Goal: Transaction & Acquisition: Book appointment/travel/reservation

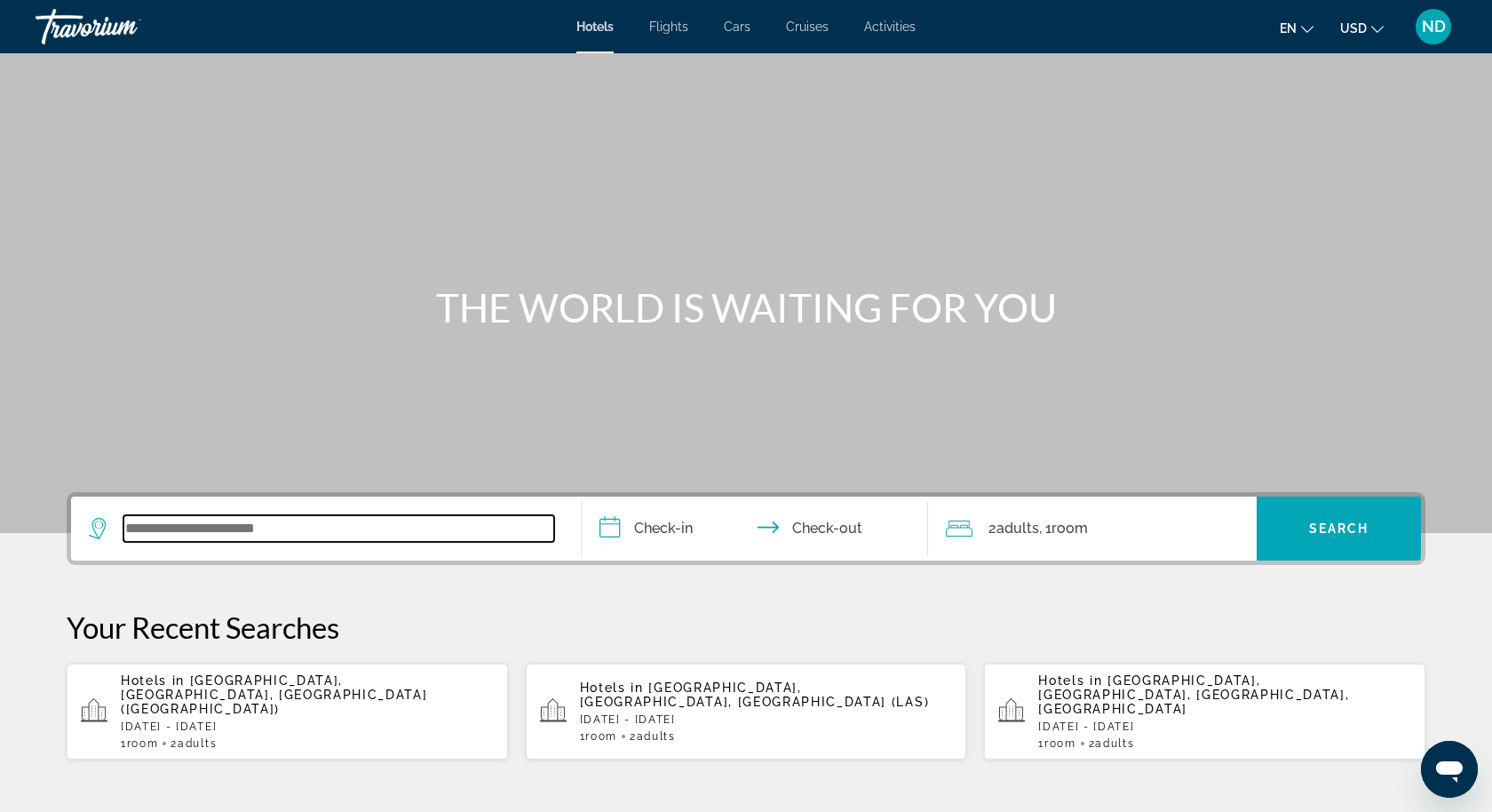
click at [253, 532] on input "Search widget" at bounding box center [338, 528] width 431 height 27
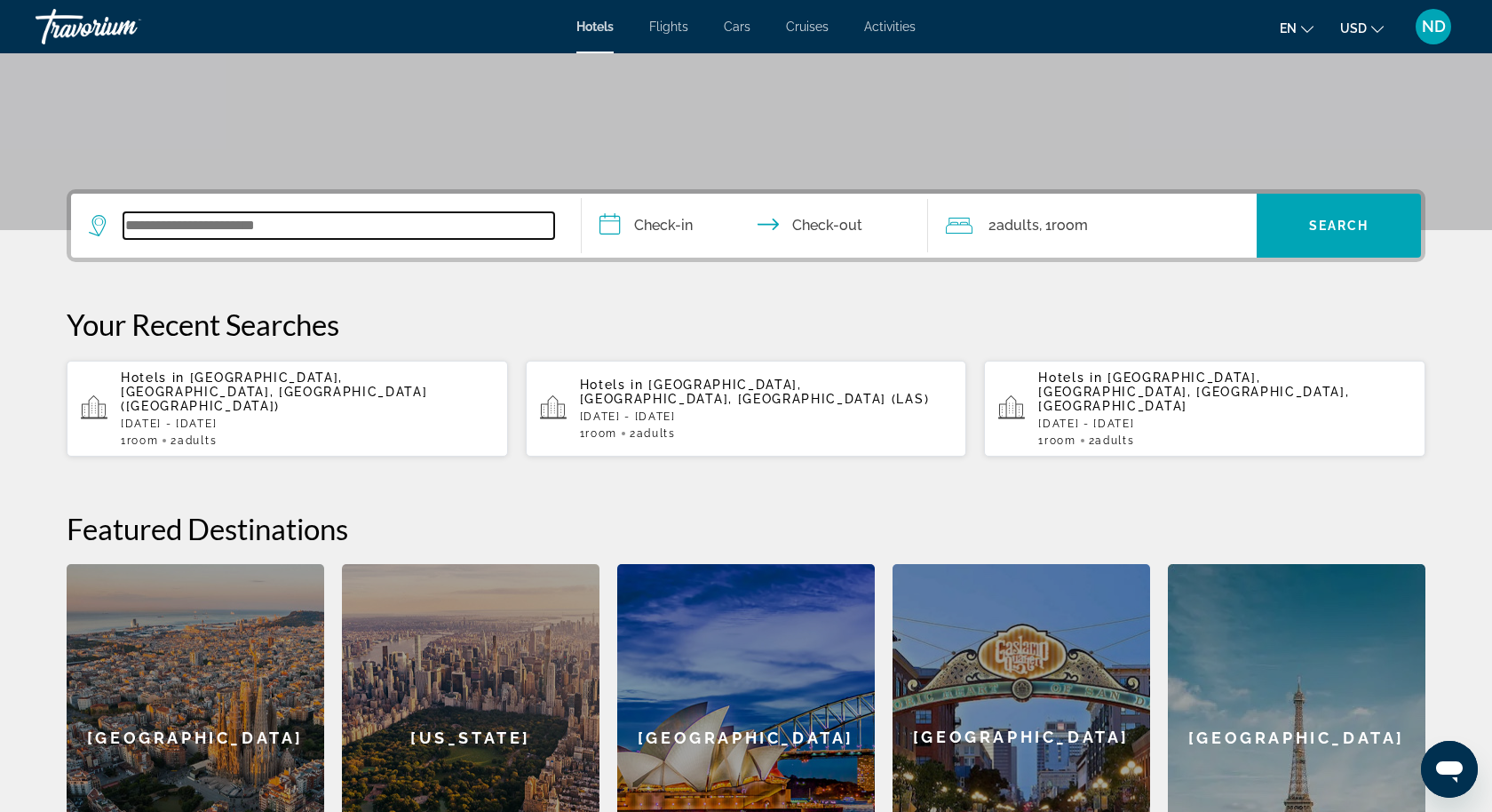
scroll to position [306, 0]
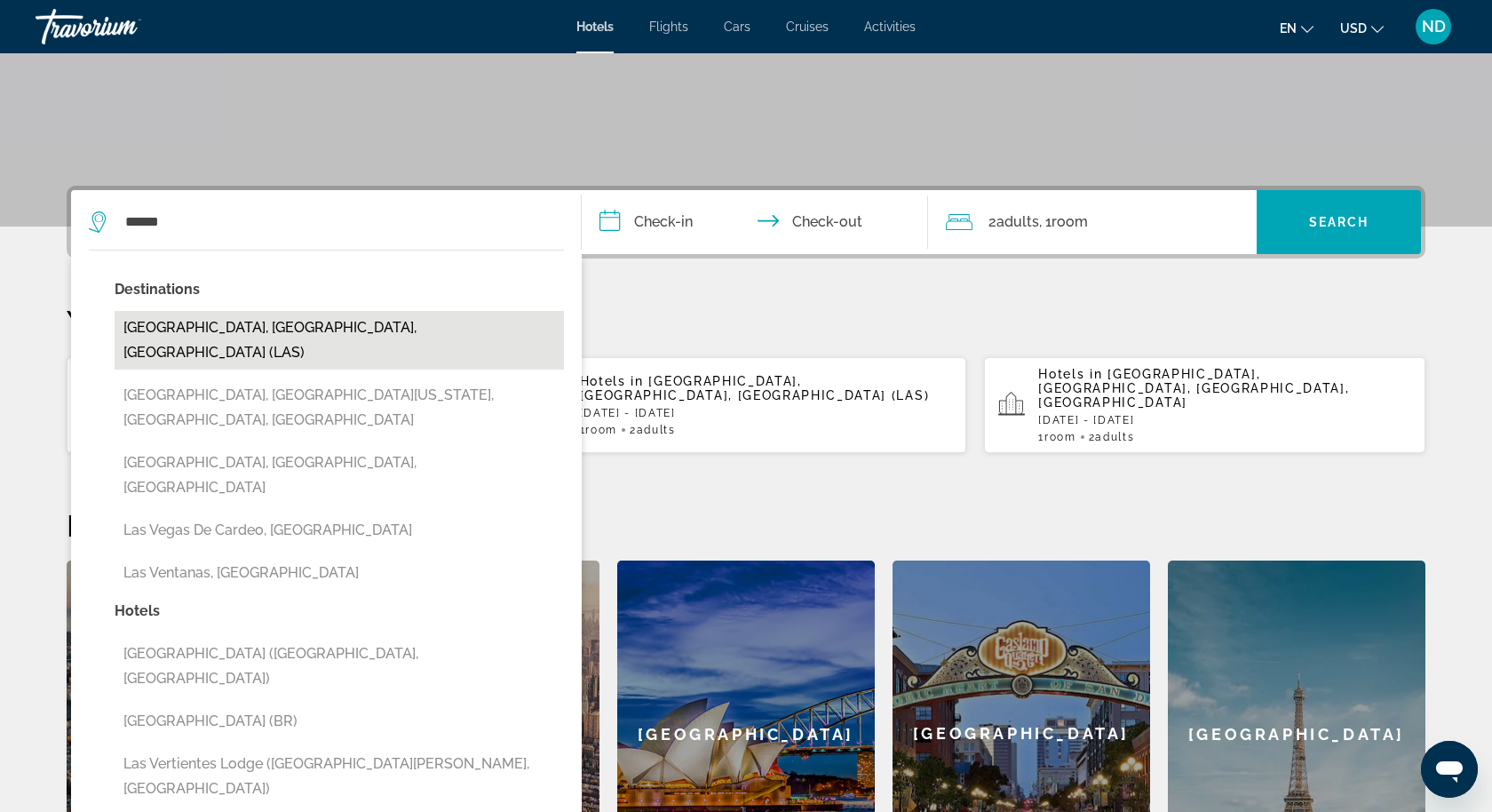
click at [311, 317] on button "[GEOGRAPHIC_DATA], [GEOGRAPHIC_DATA], [GEOGRAPHIC_DATA] (LAS)" at bounding box center [339, 340] width 450 height 59
type input "**********"
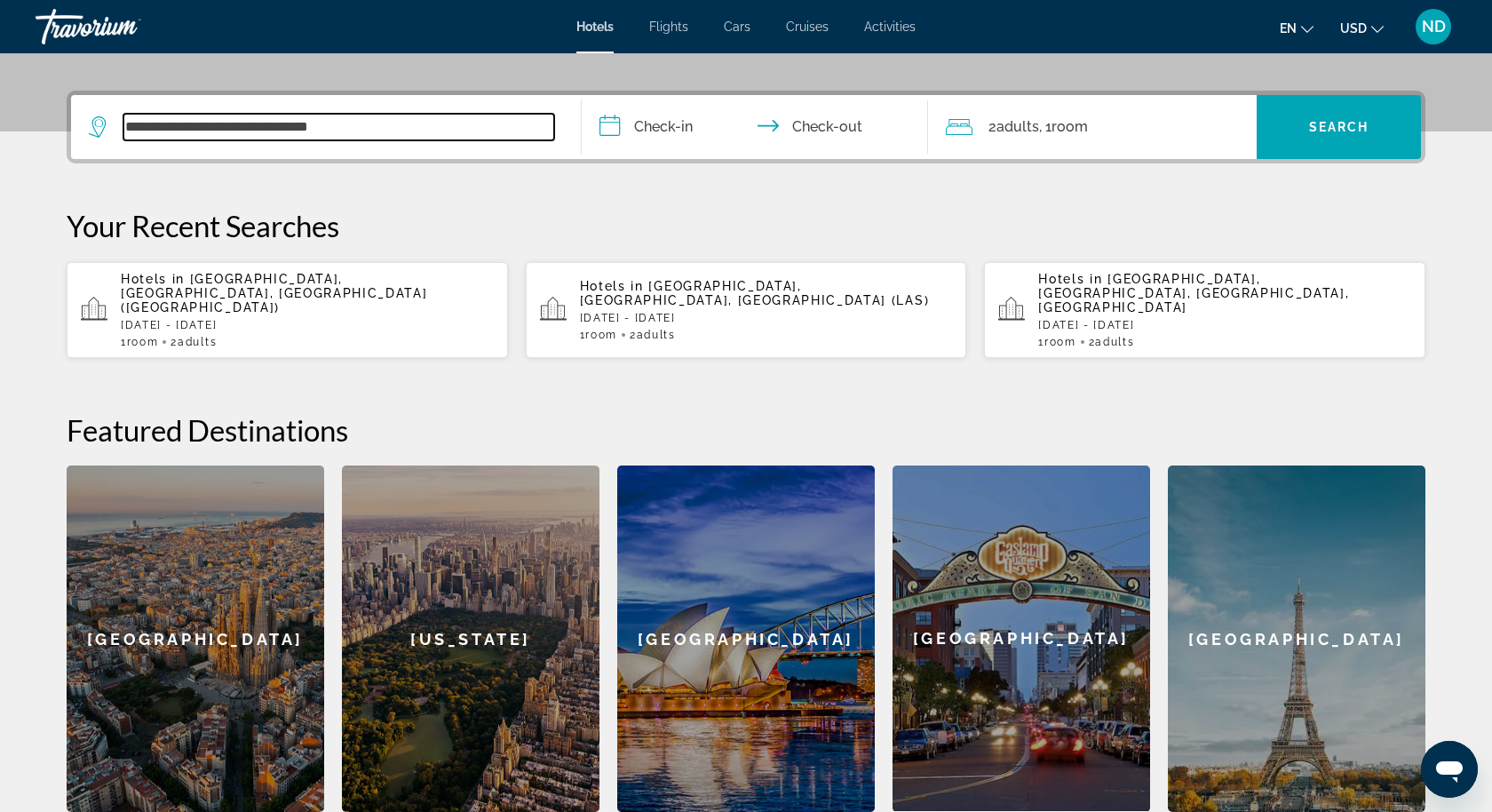
scroll to position [434, 0]
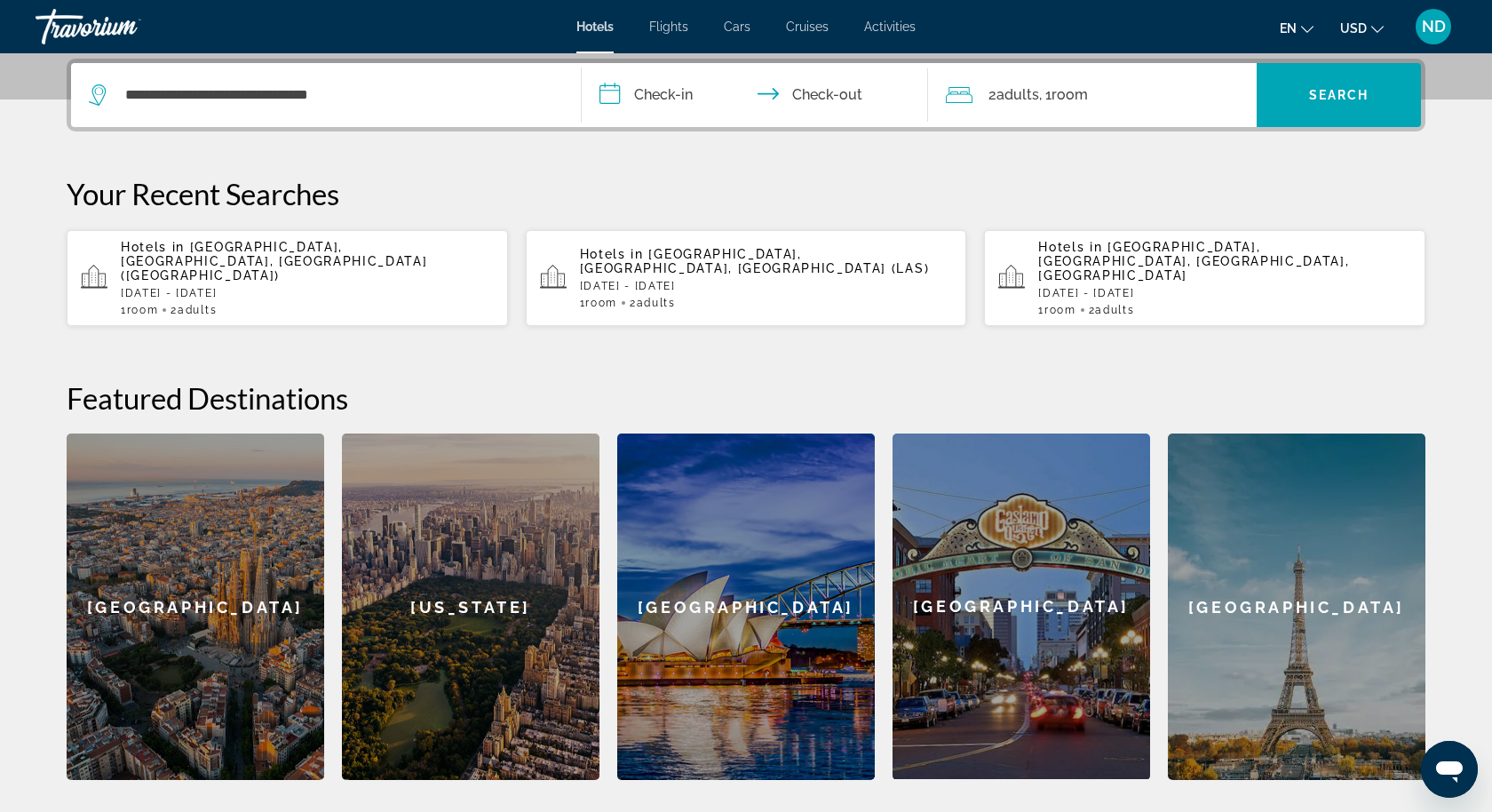
click at [651, 94] on input "**********" at bounding box center [758, 97] width 353 height 69
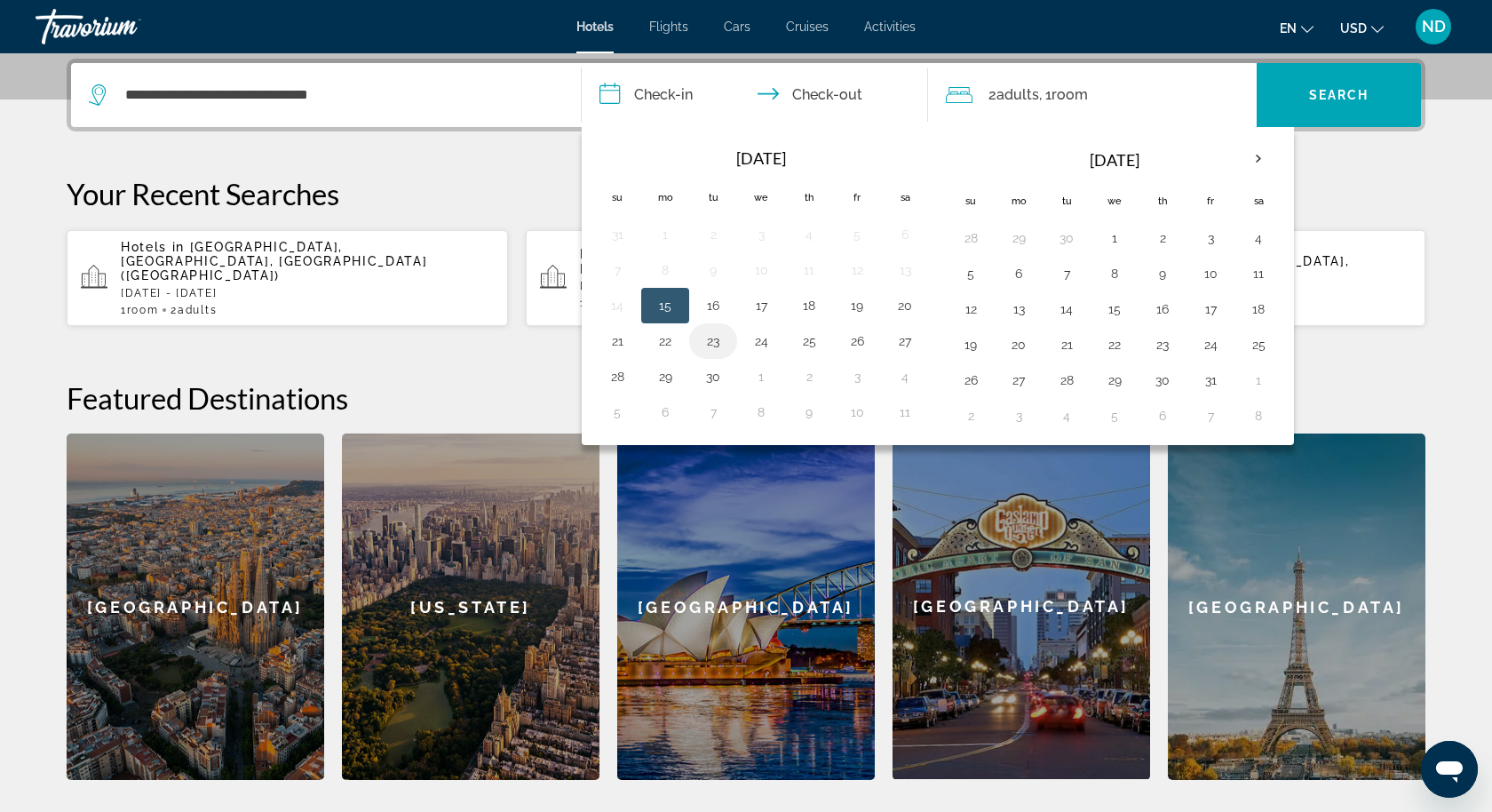
click at [719, 340] on button "23" at bounding box center [713, 341] width 28 height 25
click at [768, 336] on button "24" at bounding box center [761, 341] width 28 height 25
type input "**********"
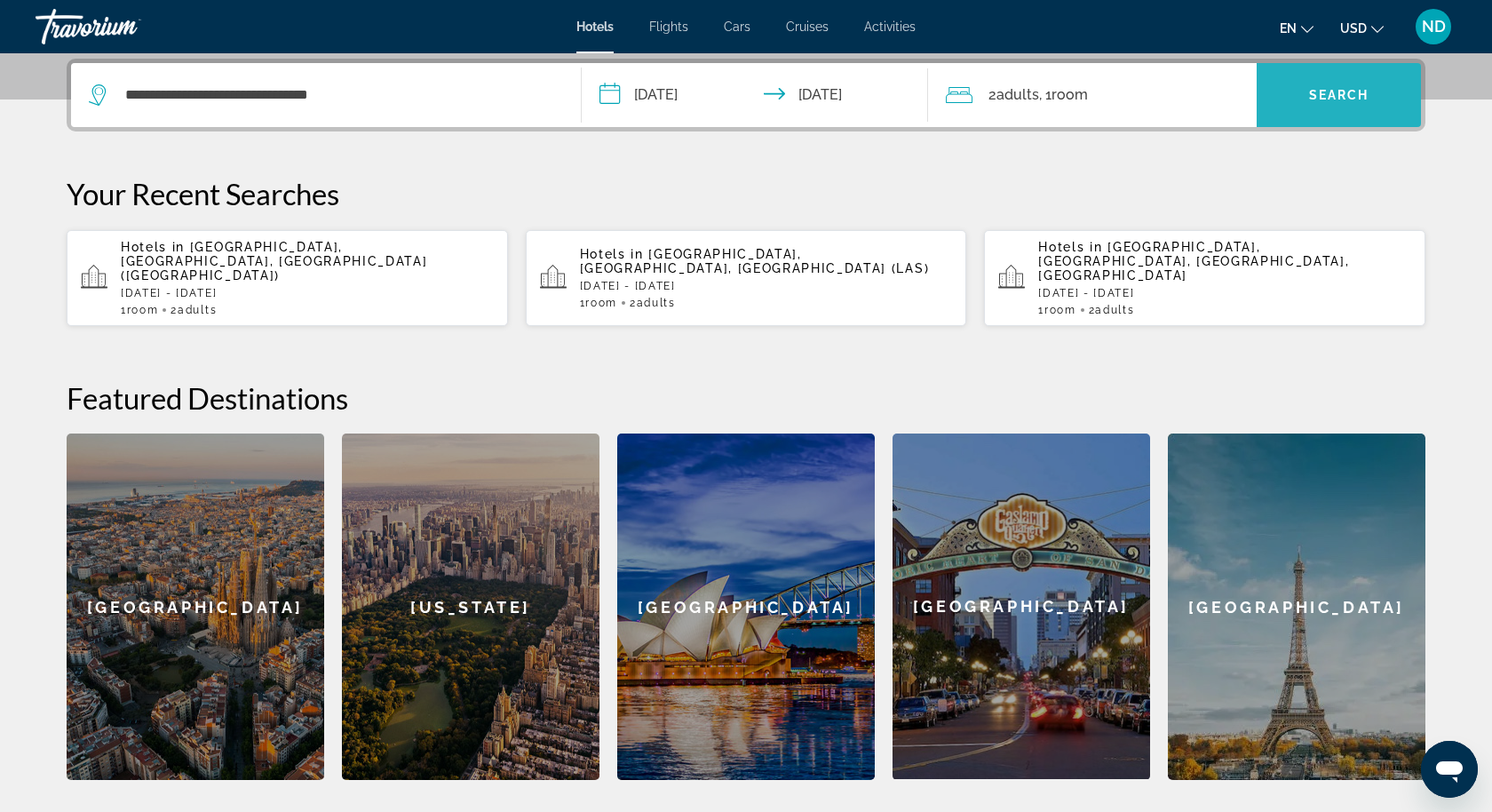
click at [1303, 100] on span "Search widget" at bounding box center [1340, 95] width 165 height 43
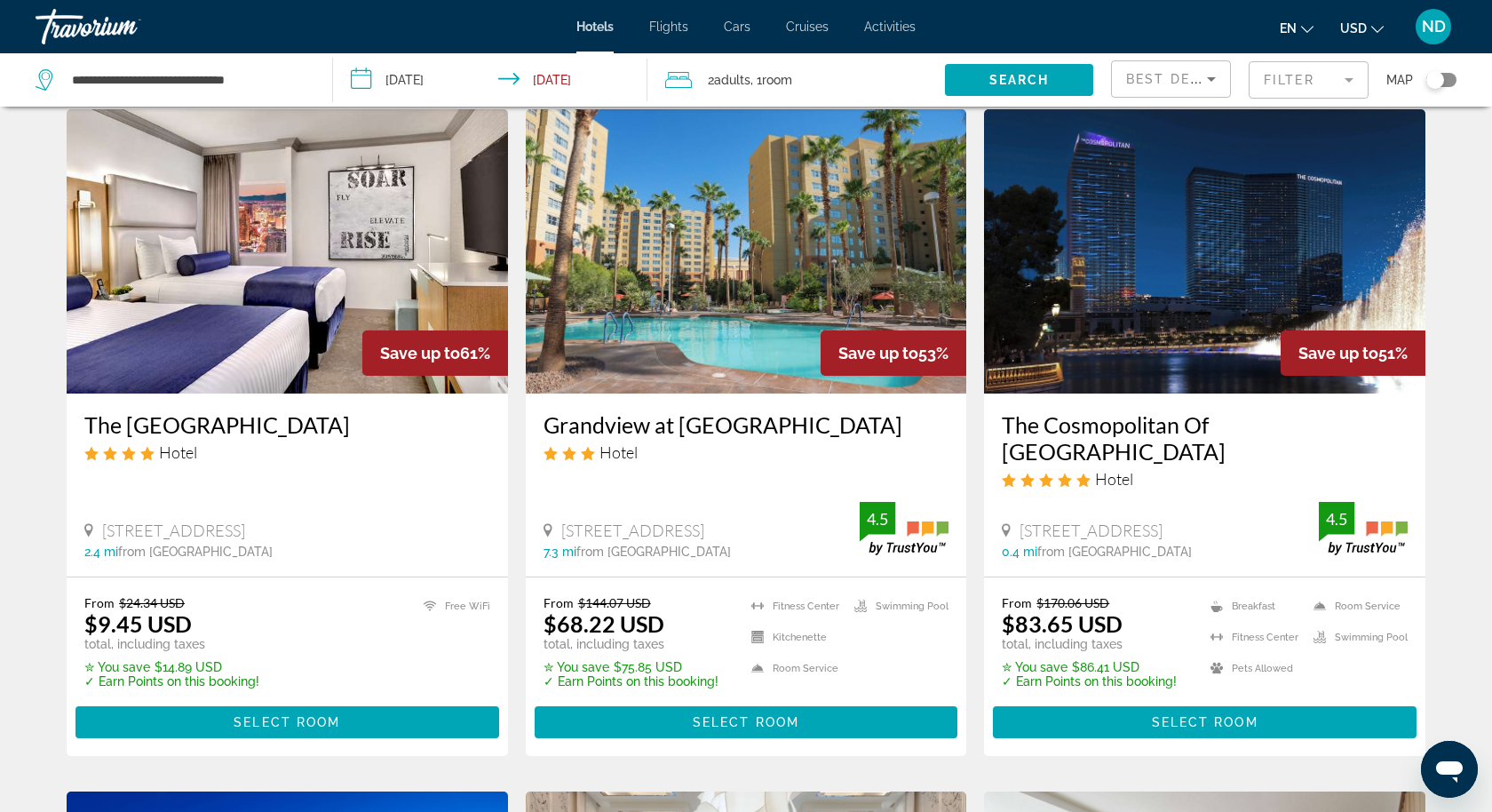
scroll to position [762, 0]
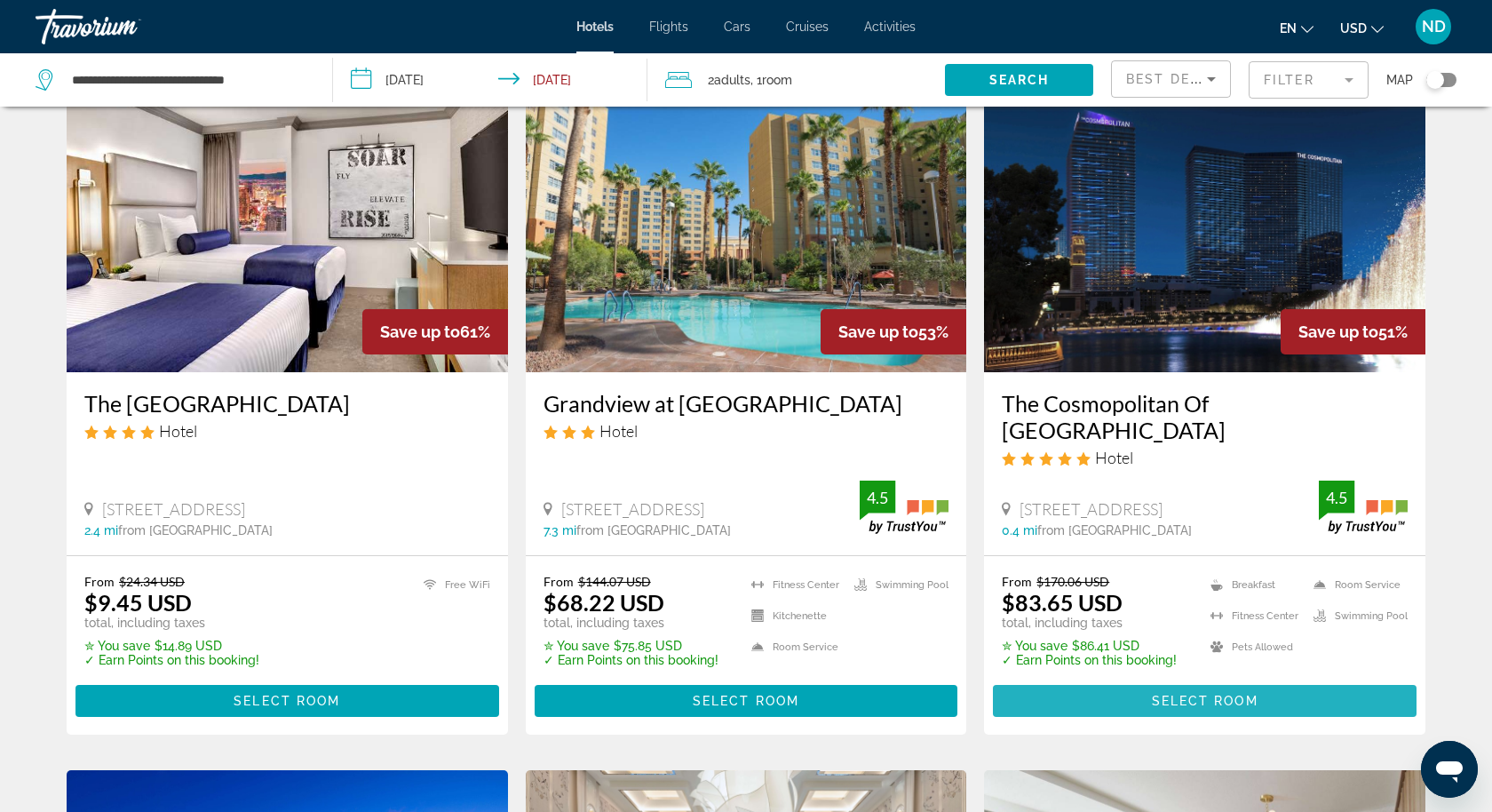
click at [1150, 679] on span "Main content" at bounding box center [1204, 701] width 423 height 43
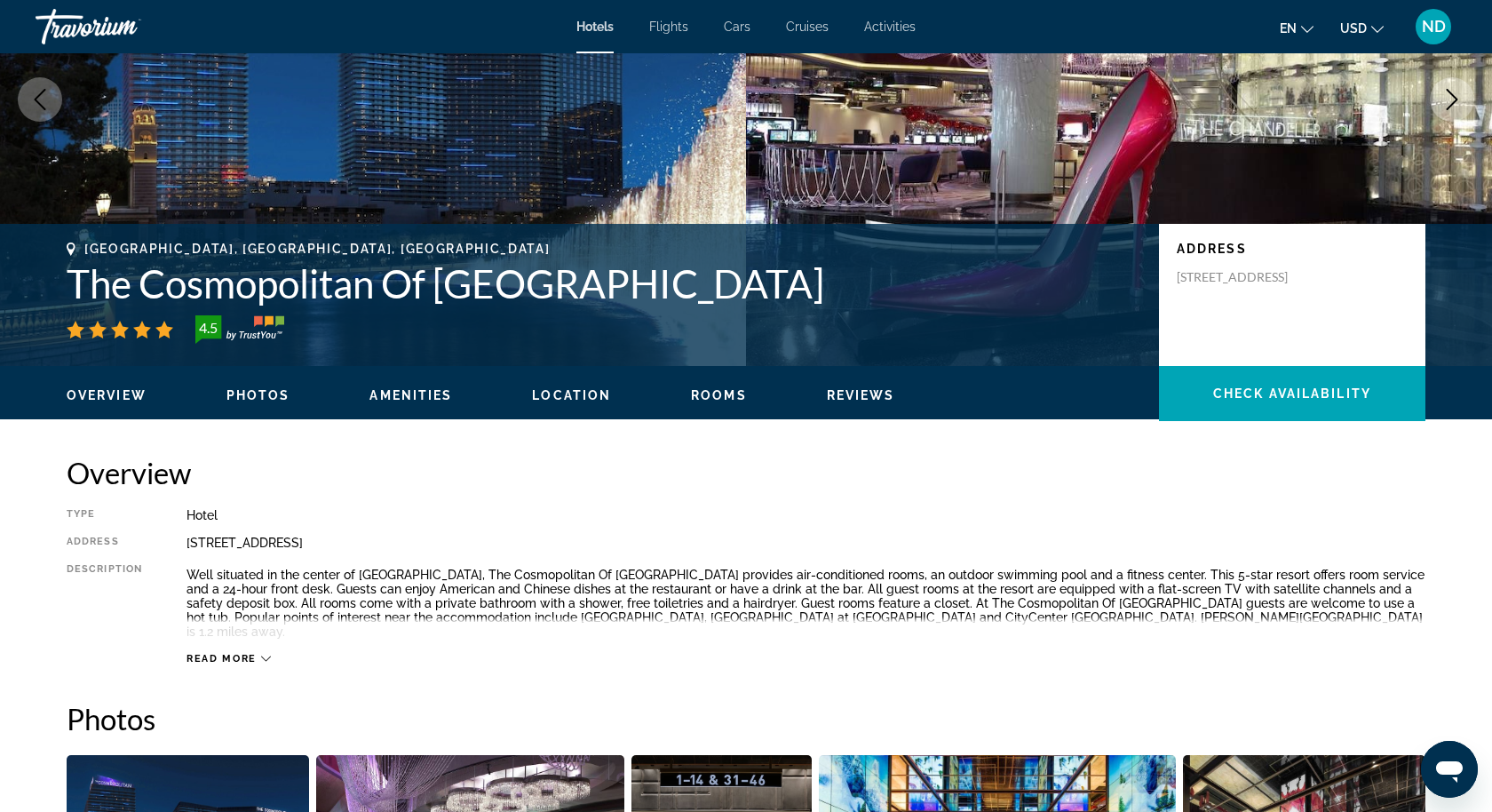
scroll to position [295, 0]
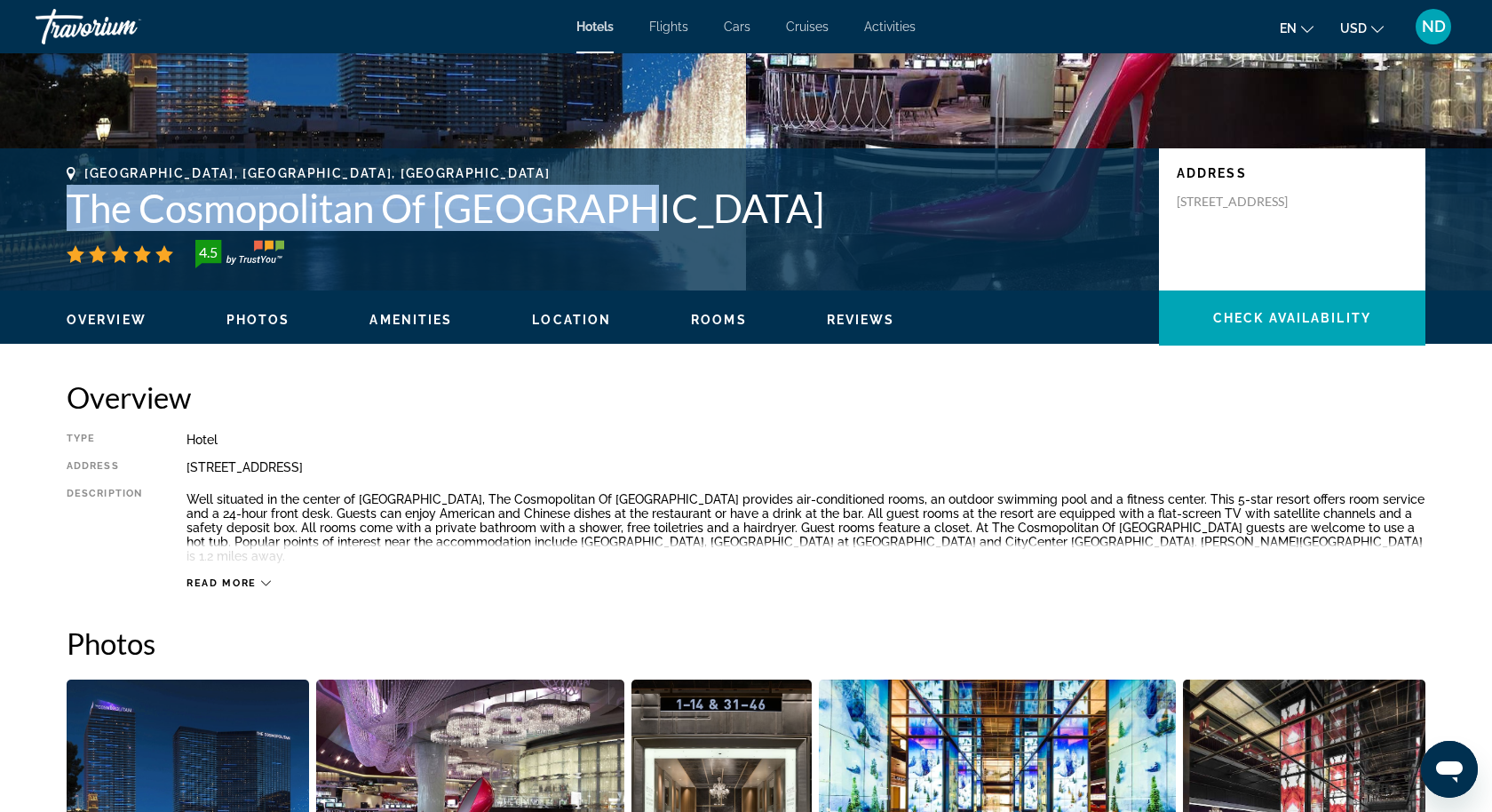
drag, startPoint x: 616, startPoint y: 213, endPoint x: 75, endPoint y: 207, distance: 541.0
click at [75, 207] on h1 "The Cosmopolitan Of [GEOGRAPHIC_DATA]" at bounding box center [604, 207] width 1075 height 46
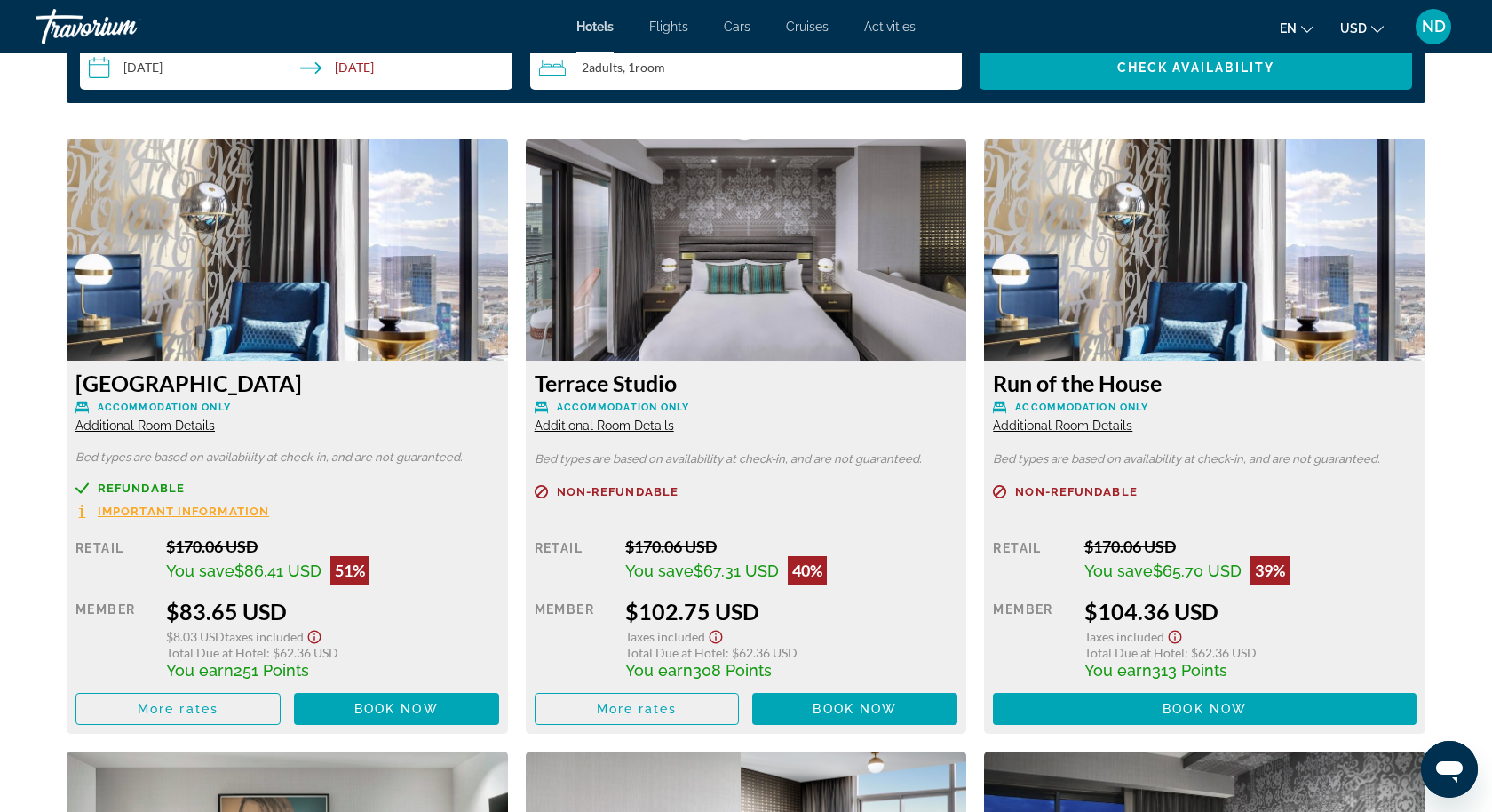
scroll to position [2330, 0]
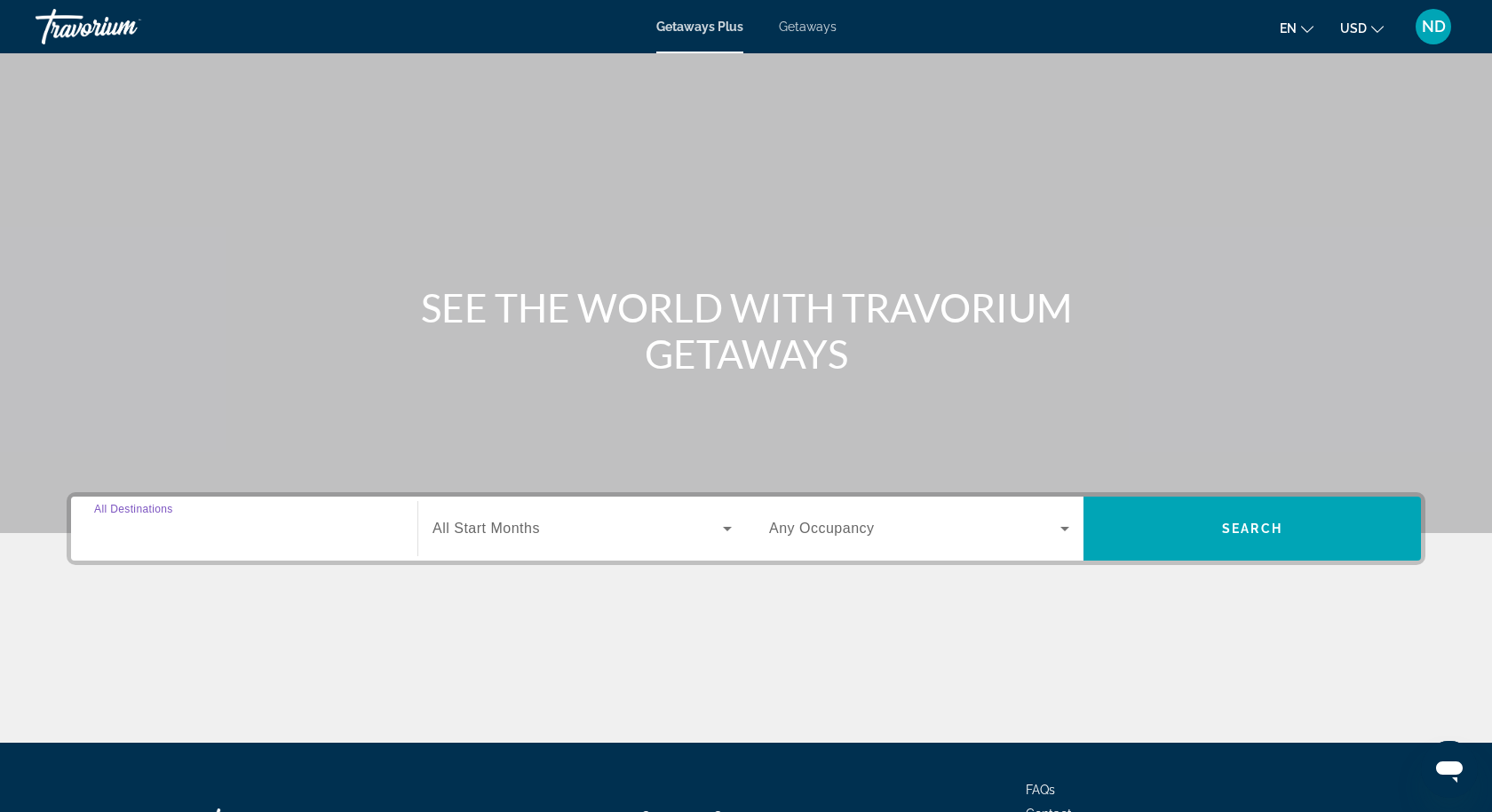
click at [220, 524] on input "Destination All Destinations" at bounding box center [244, 529] width 300 height 21
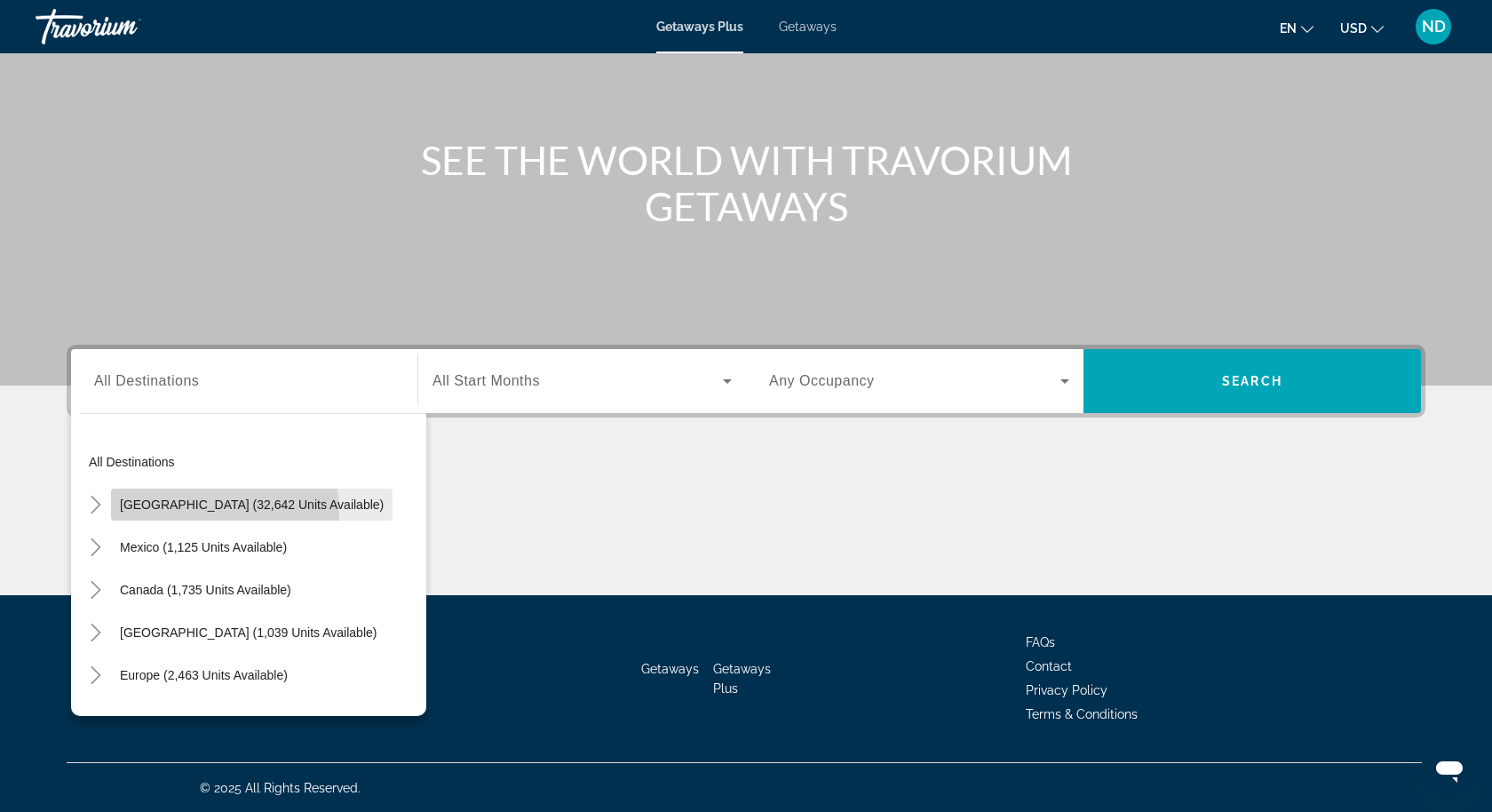
click at [210, 509] on span "United States (32,642 units available)" at bounding box center [251, 504] width 264 height 14
type input "**********"
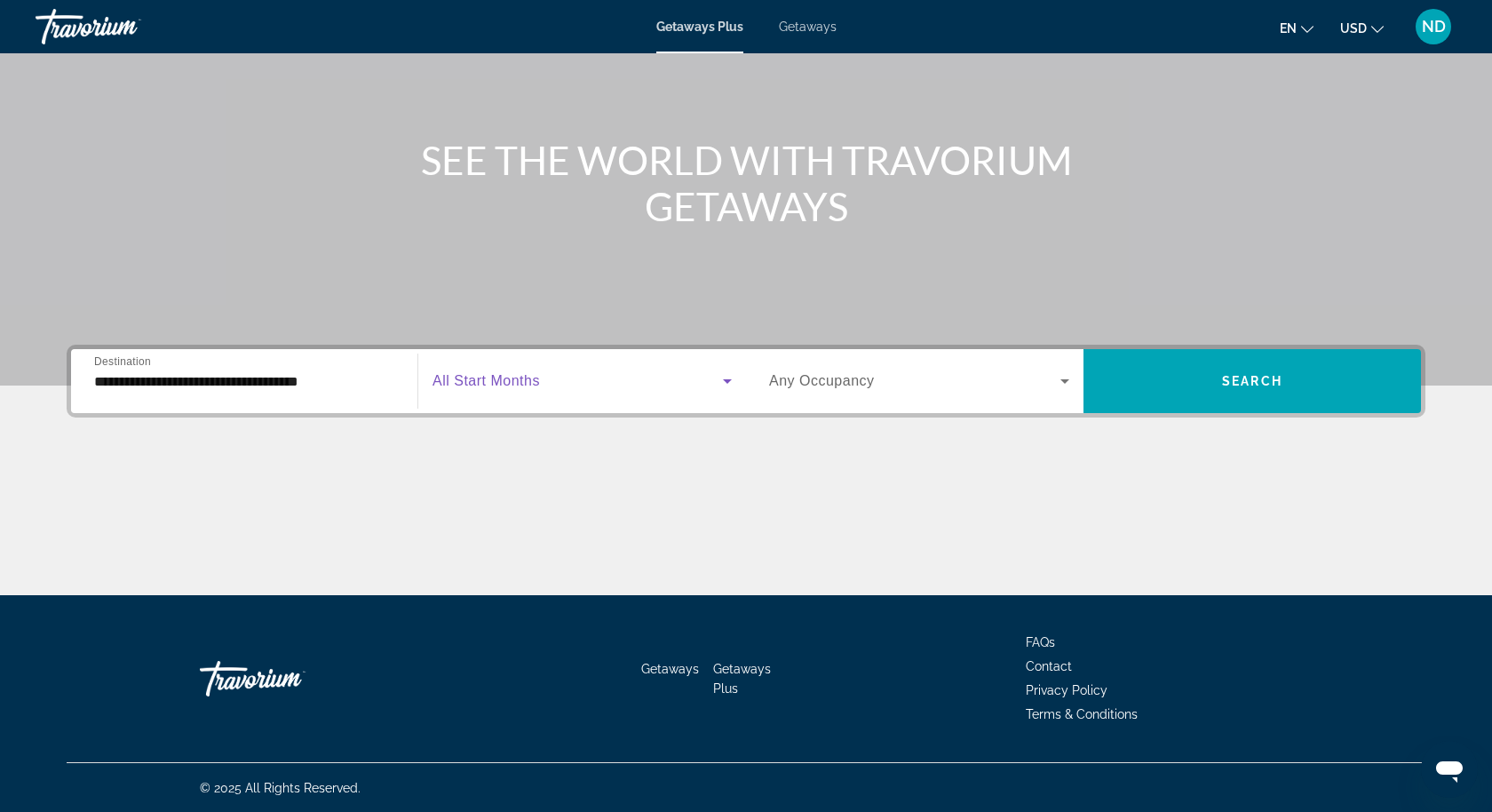
click at [705, 386] on span "Search widget" at bounding box center [578, 380] width 291 height 21
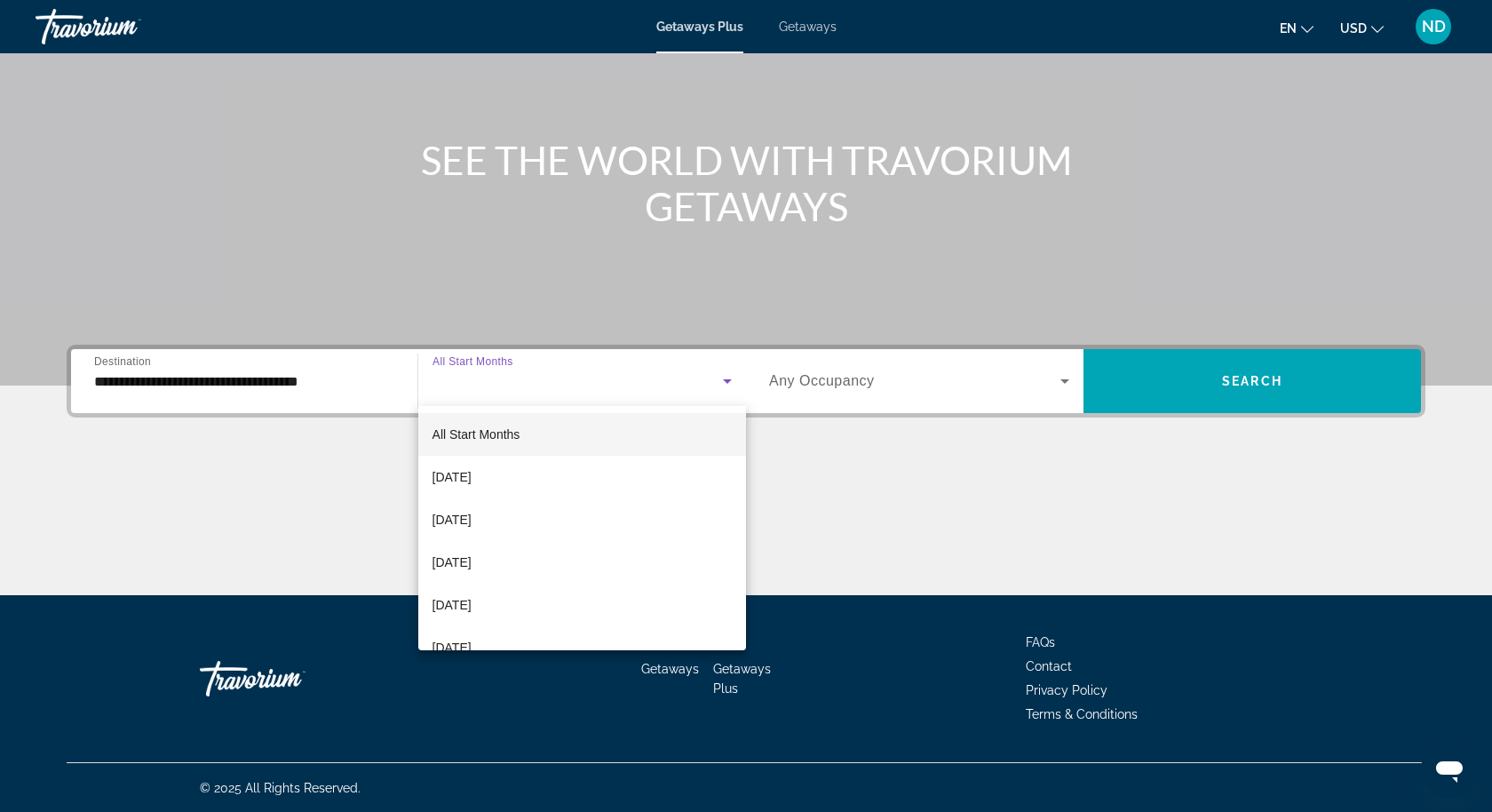
click at [1220, 384] on div at bounding box center [746, 406] width 1492 height 812
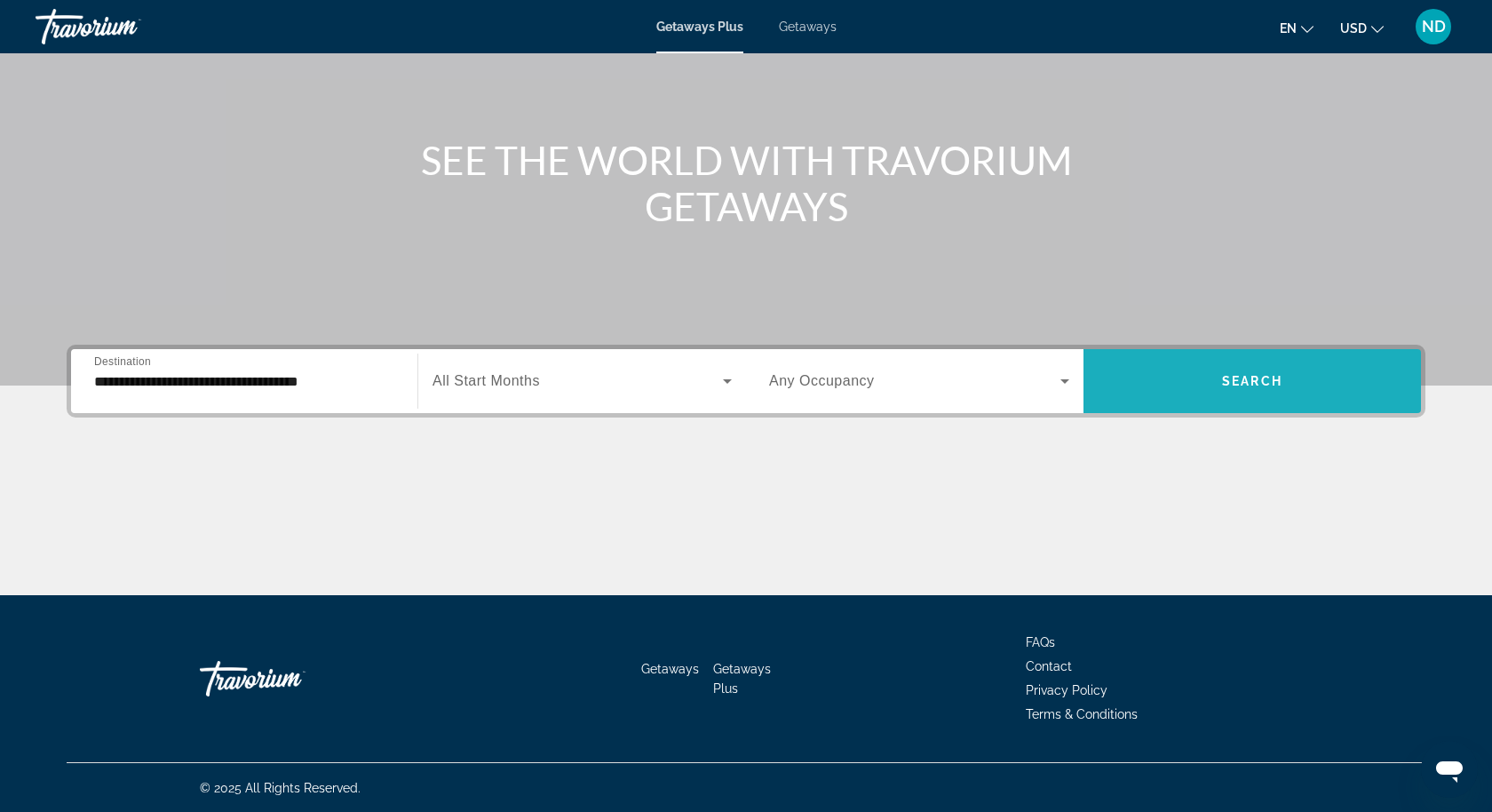
click at [1220, 384] on span "Search widget" at bounding box center [1252, 381] width 337 height 43
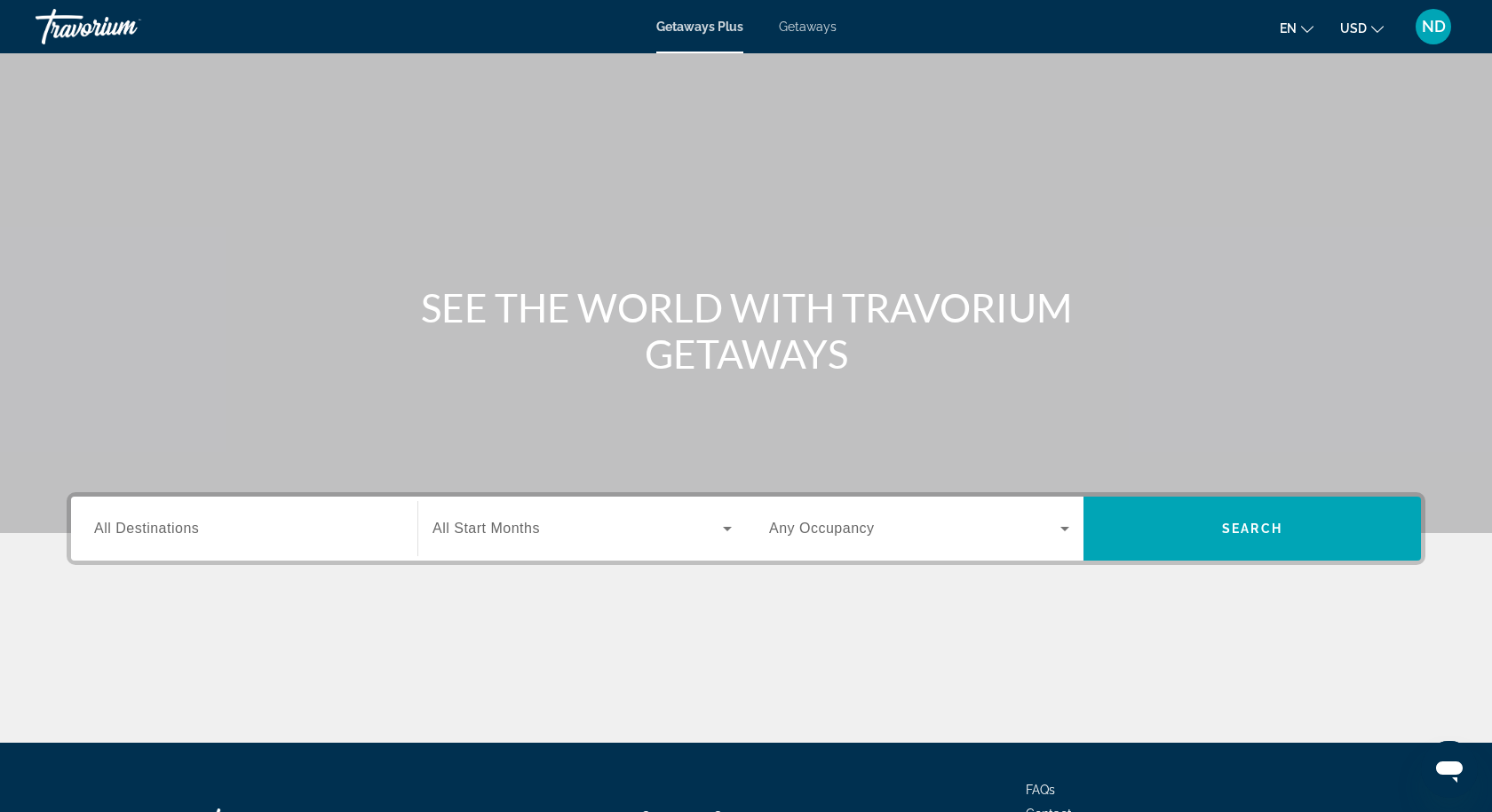
click at [811, 25] on span "Getaways" at bounding box center [808, 26] width 58 height 14
click at [196, 525] on span "All Destinations" at bounding box center [147, 528] width 105 height 15
click at [196, 525] on input "Destination All Destinations" at bounding box center [244, 529] width 300 height 21
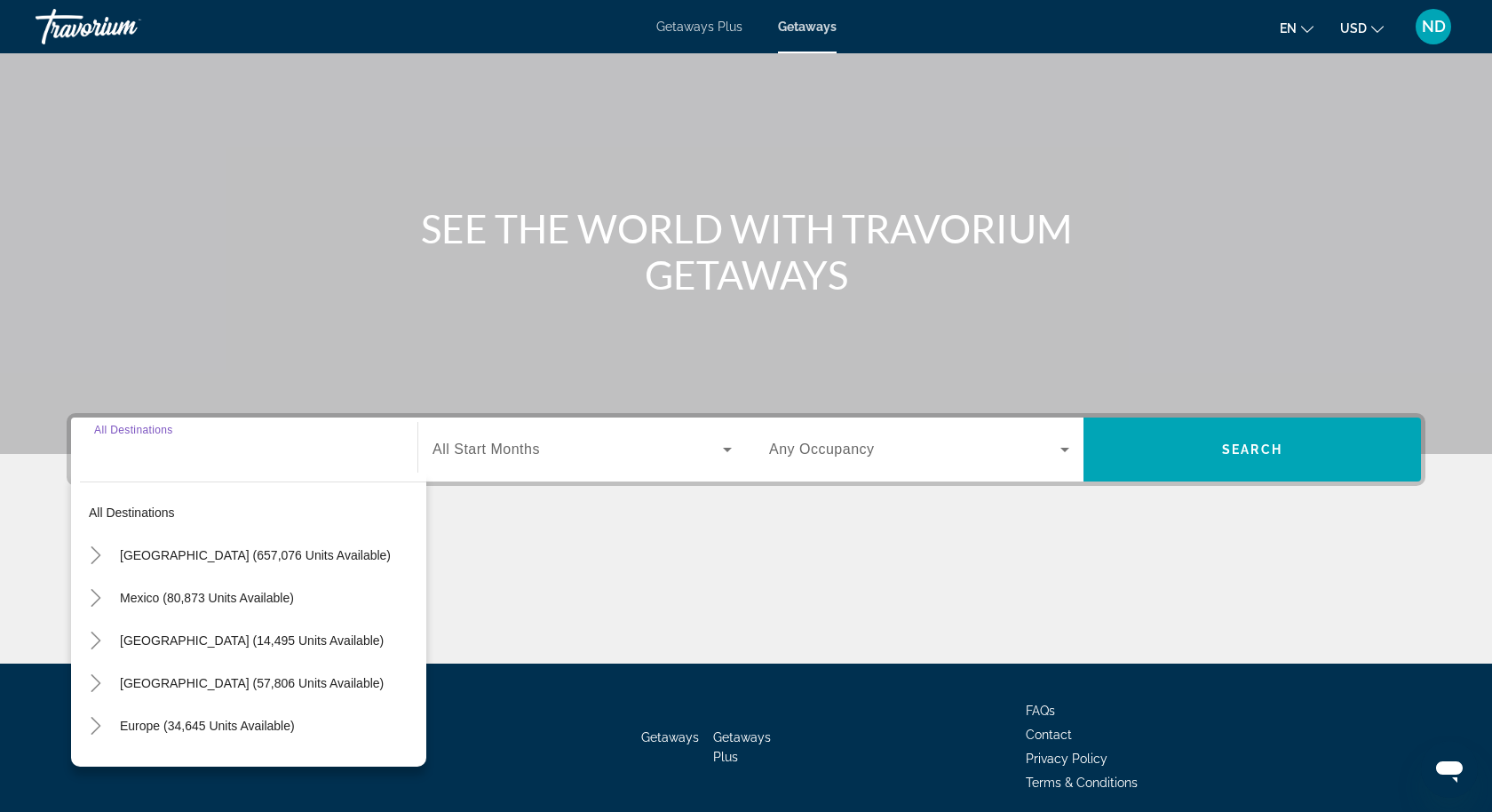
scroll to position [148, 0]
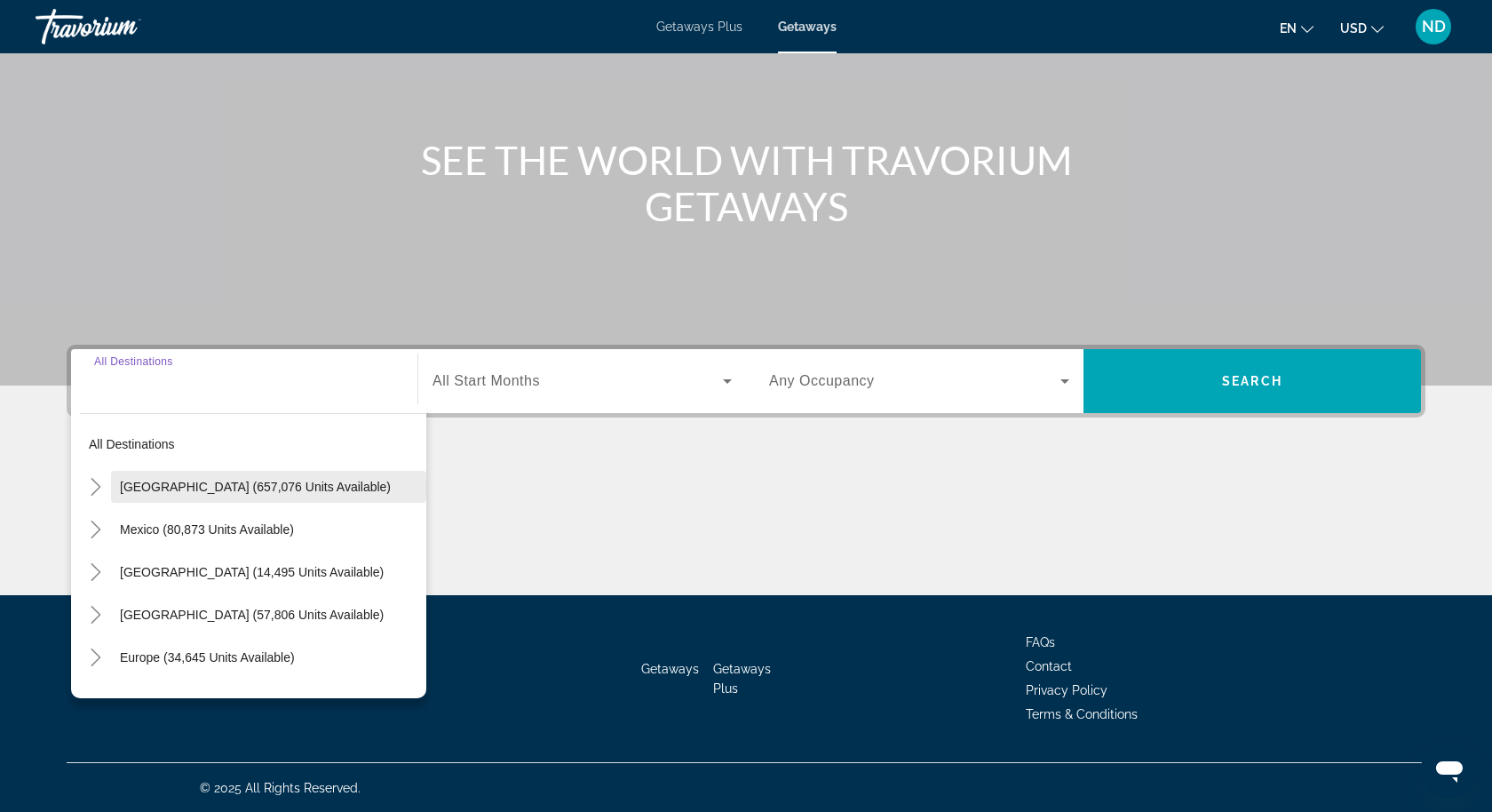
click at [194, 491] on span "United States (657,076 units available)" at bounding box center [255, 486] width 271 height 14
type input "**********"
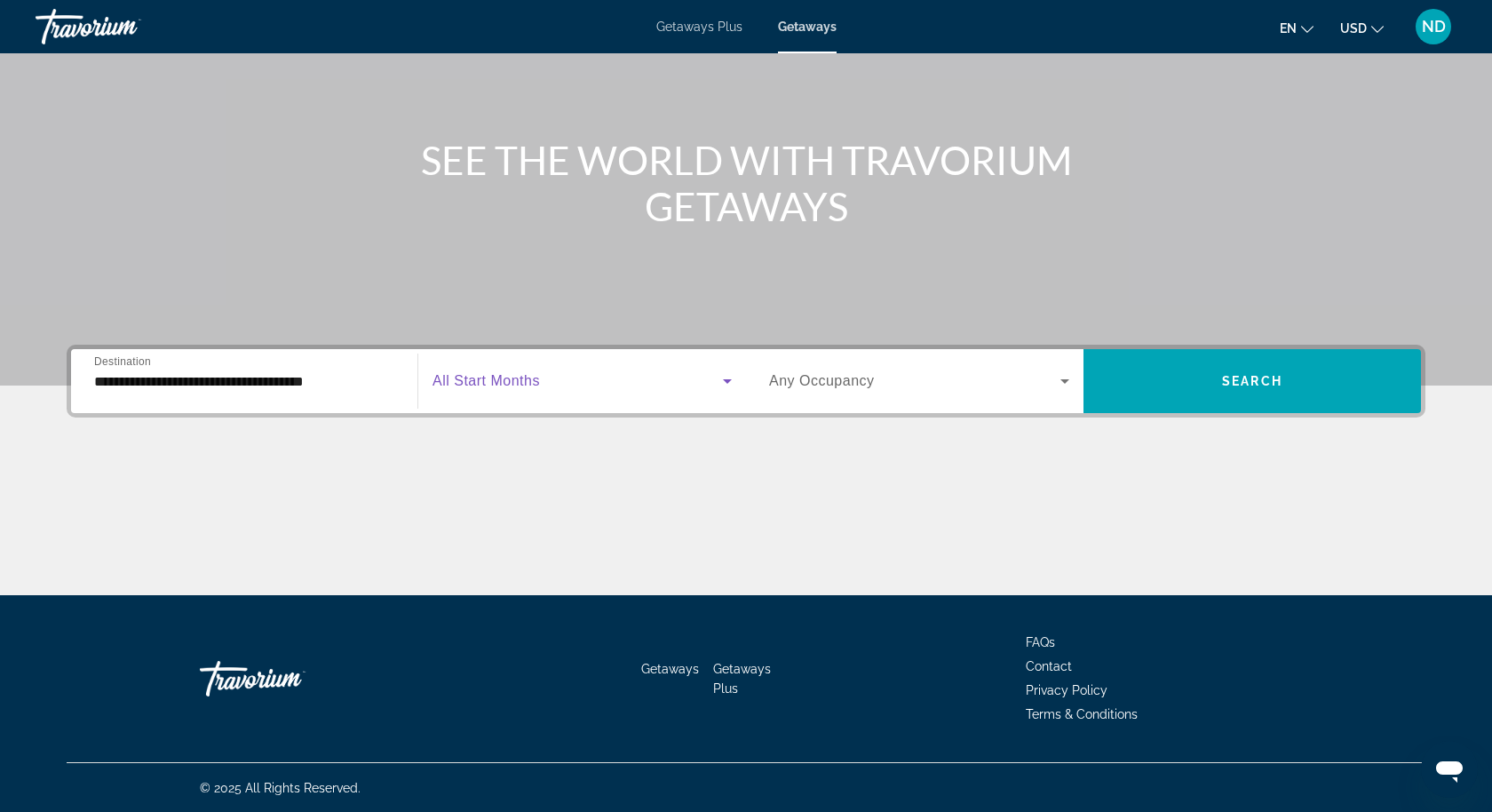
click at [603, 378] on span "Search widget" at bounding box center [578, 380] width 291 height 21
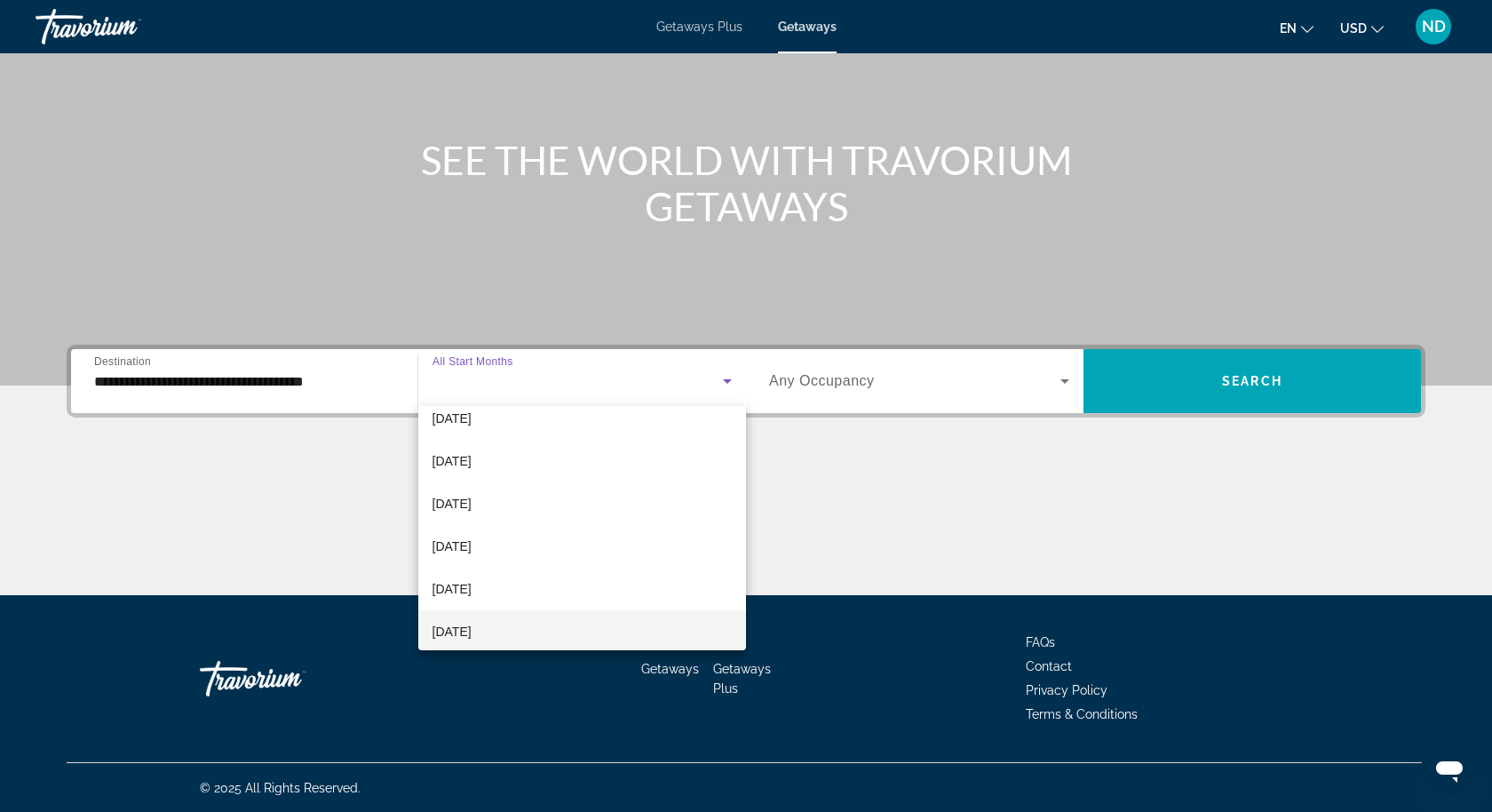
scroll to position [82, 0]
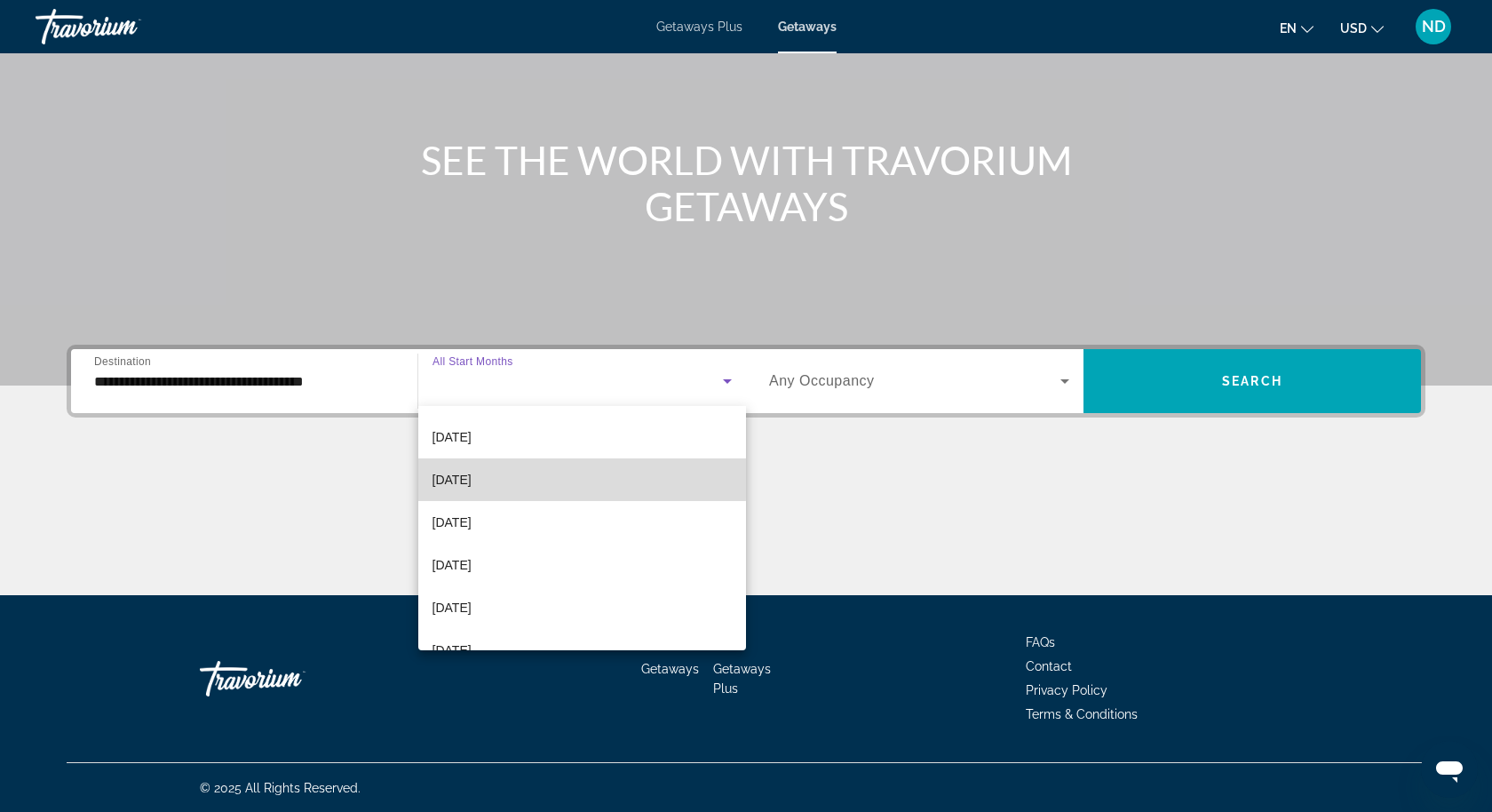
click at [472, 477] on span "November 2025" at bounding box center [452, 479] width 39 height 21
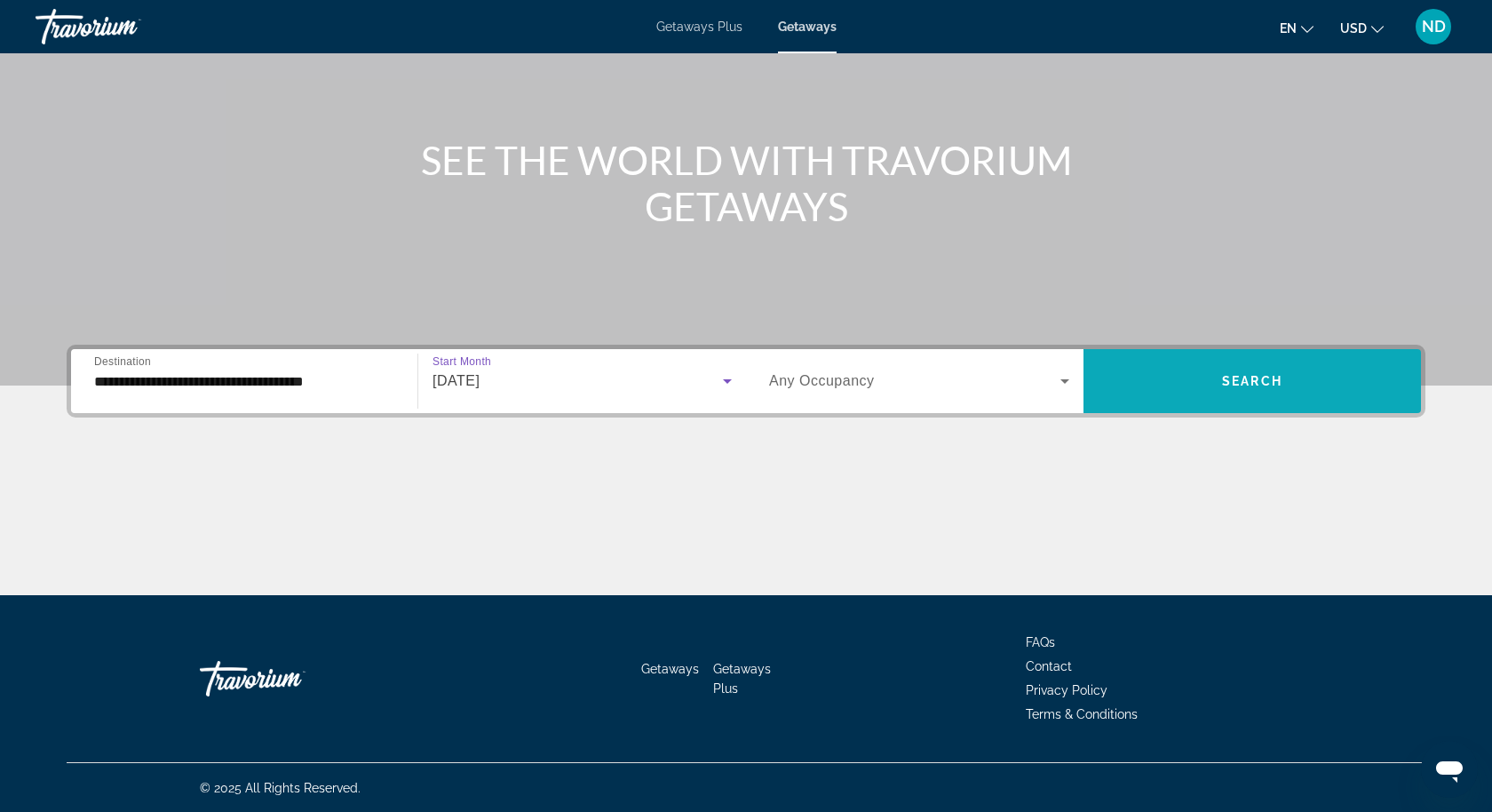
click at [1201, 379] on span "Search widget" at bounding box center [1252, 381] width 337 height 43
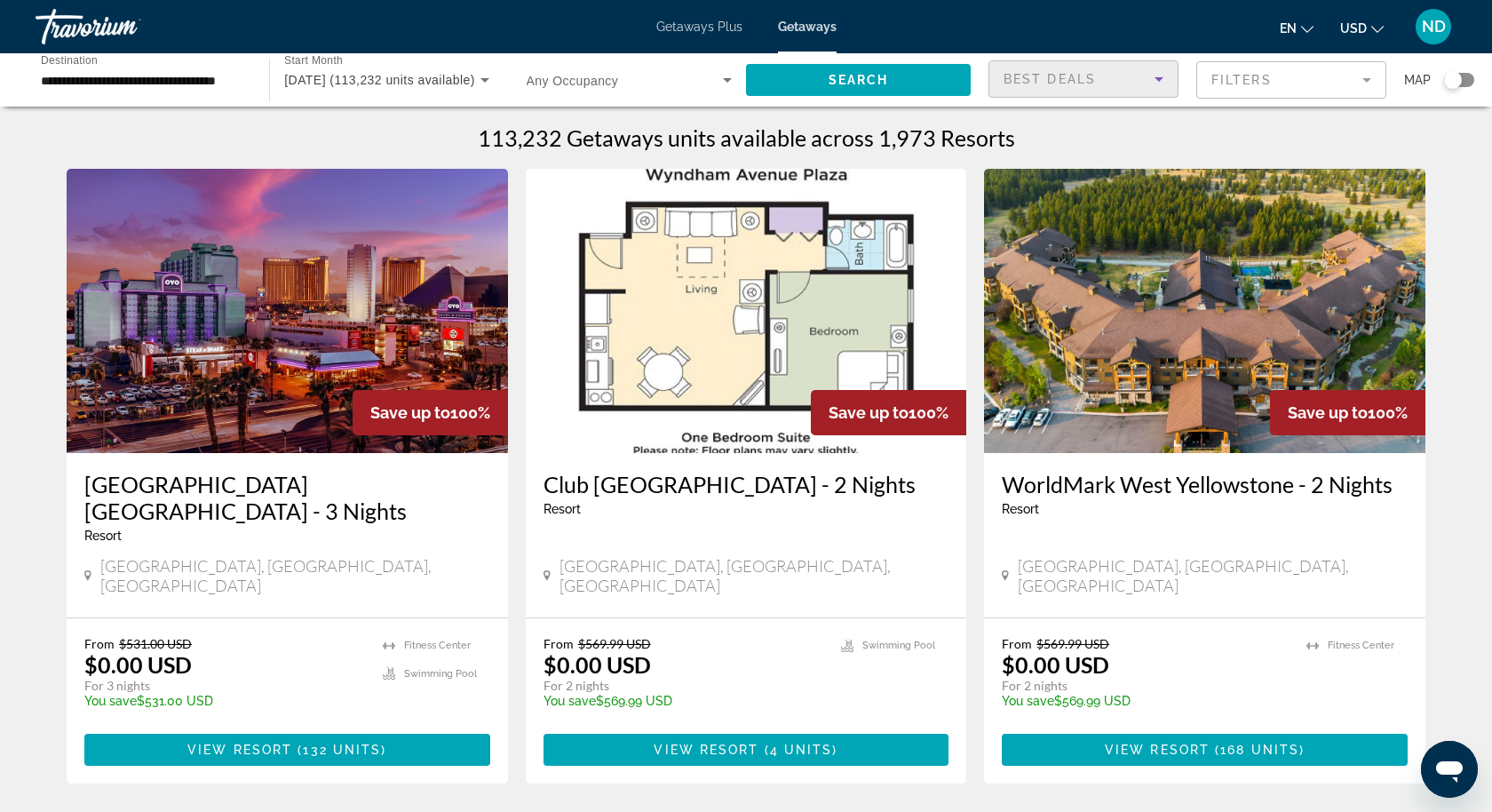
click at [1160, 80] on icon "Sort by" at bounding box center [1159, 78] width 22 height 21
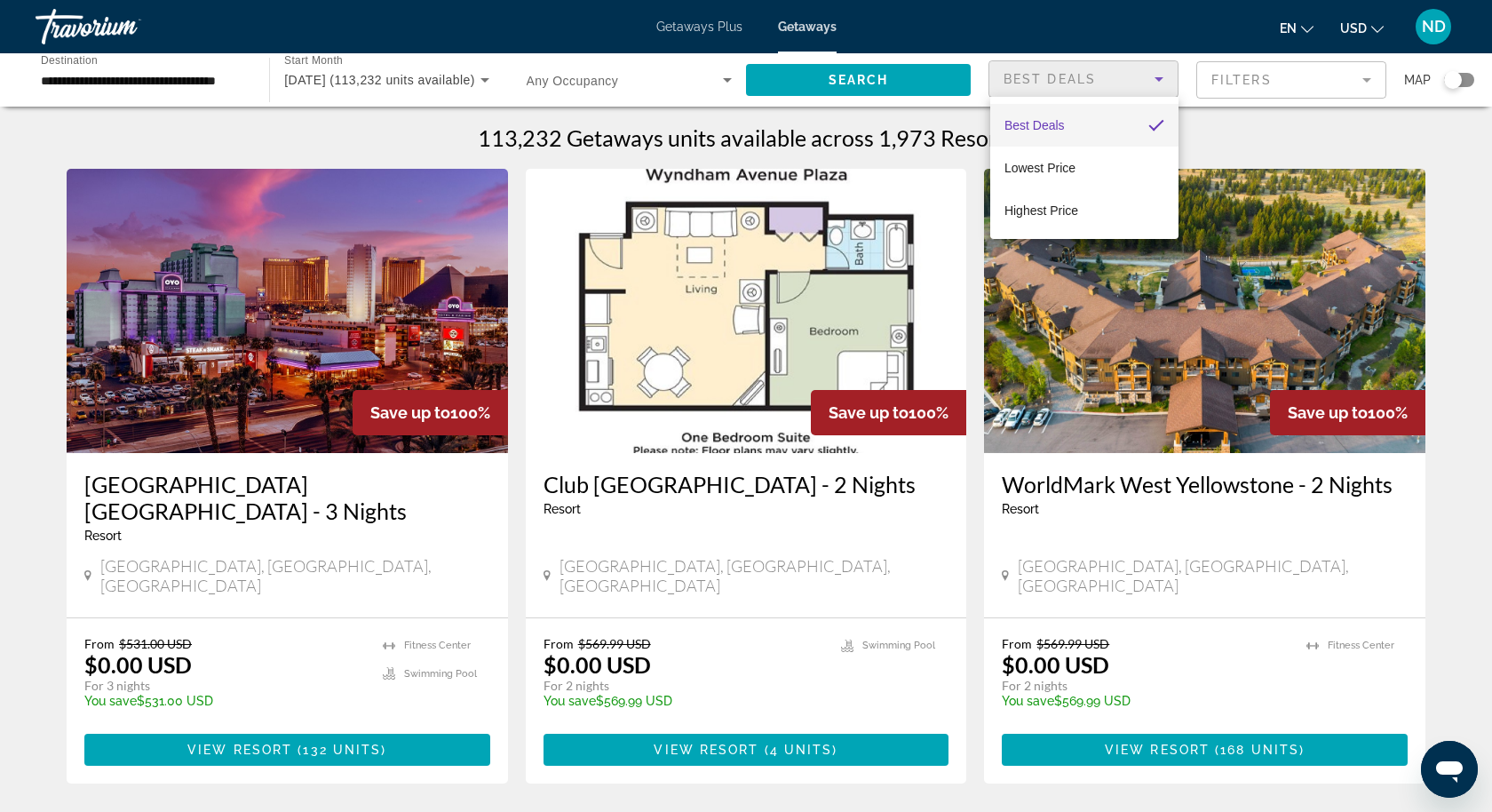
click at [1297, 83] on div at bounding box center [746, 406] width 1492 height 812
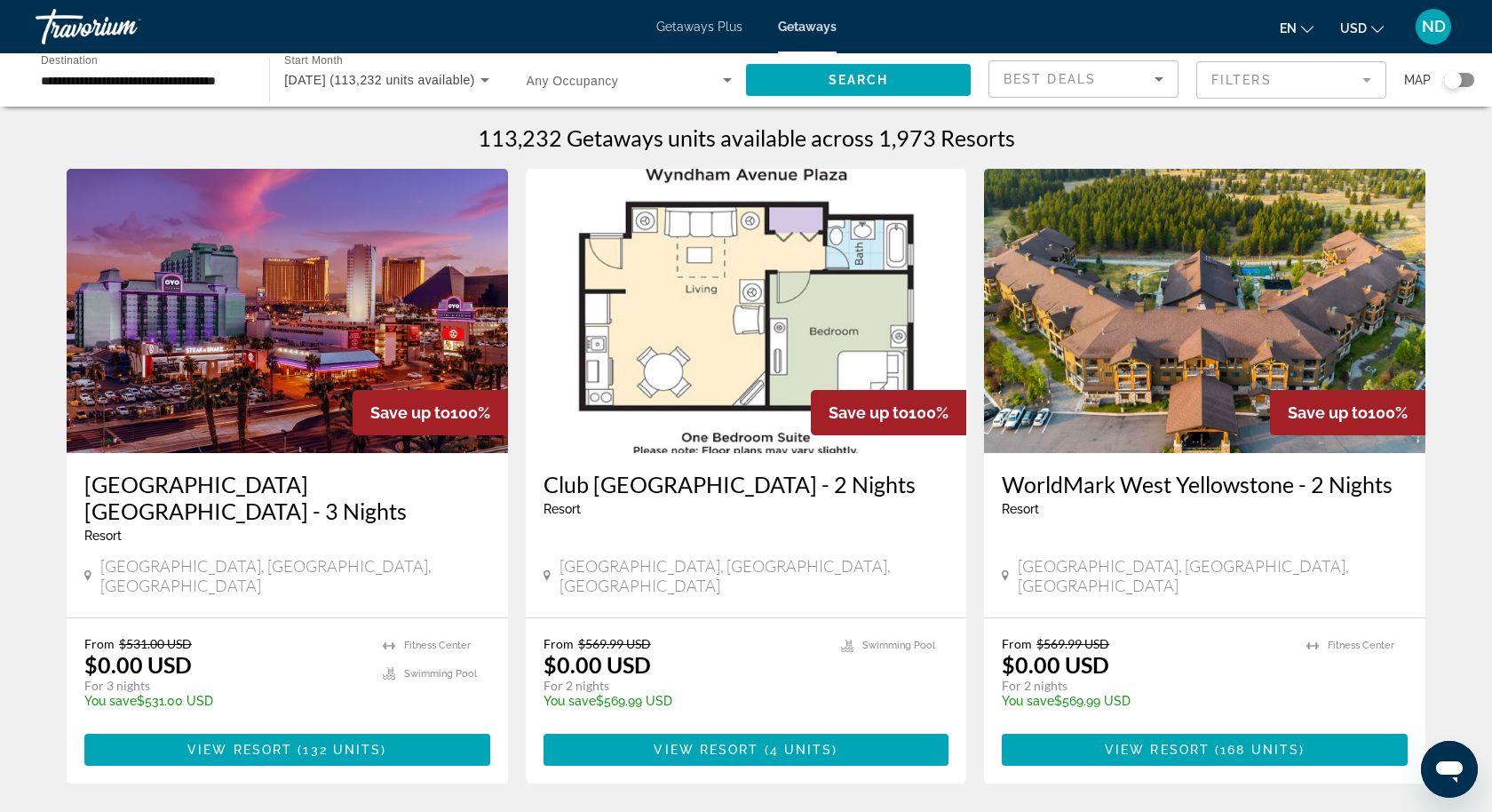
click at [1297, 83] on mat-form-field "Filters" at bounding box center [1291, 80] width 190 height 37
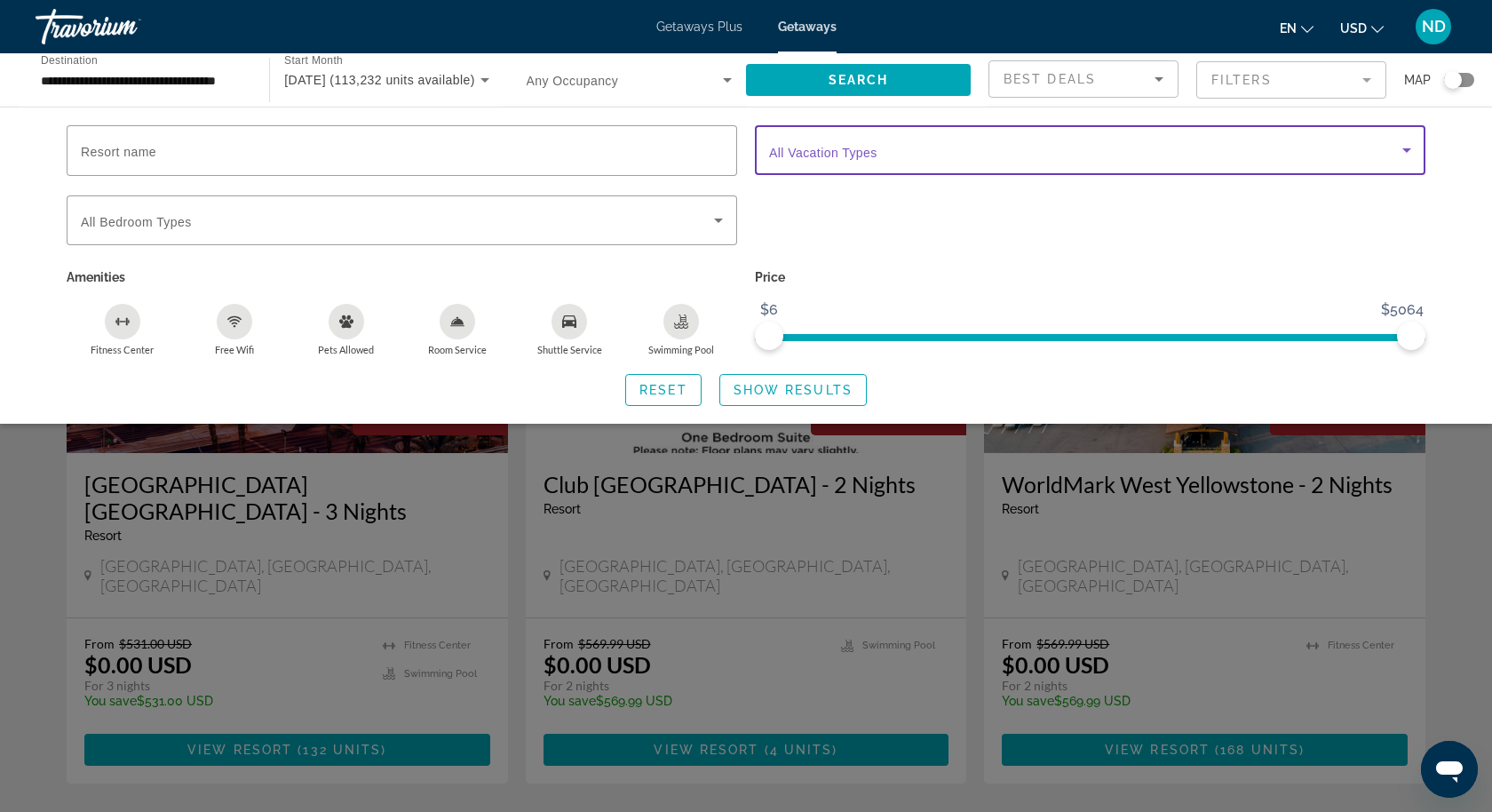
click at [1086, 151] on span "Search widget" at bounding box center [1086, 150] width 634 height 21
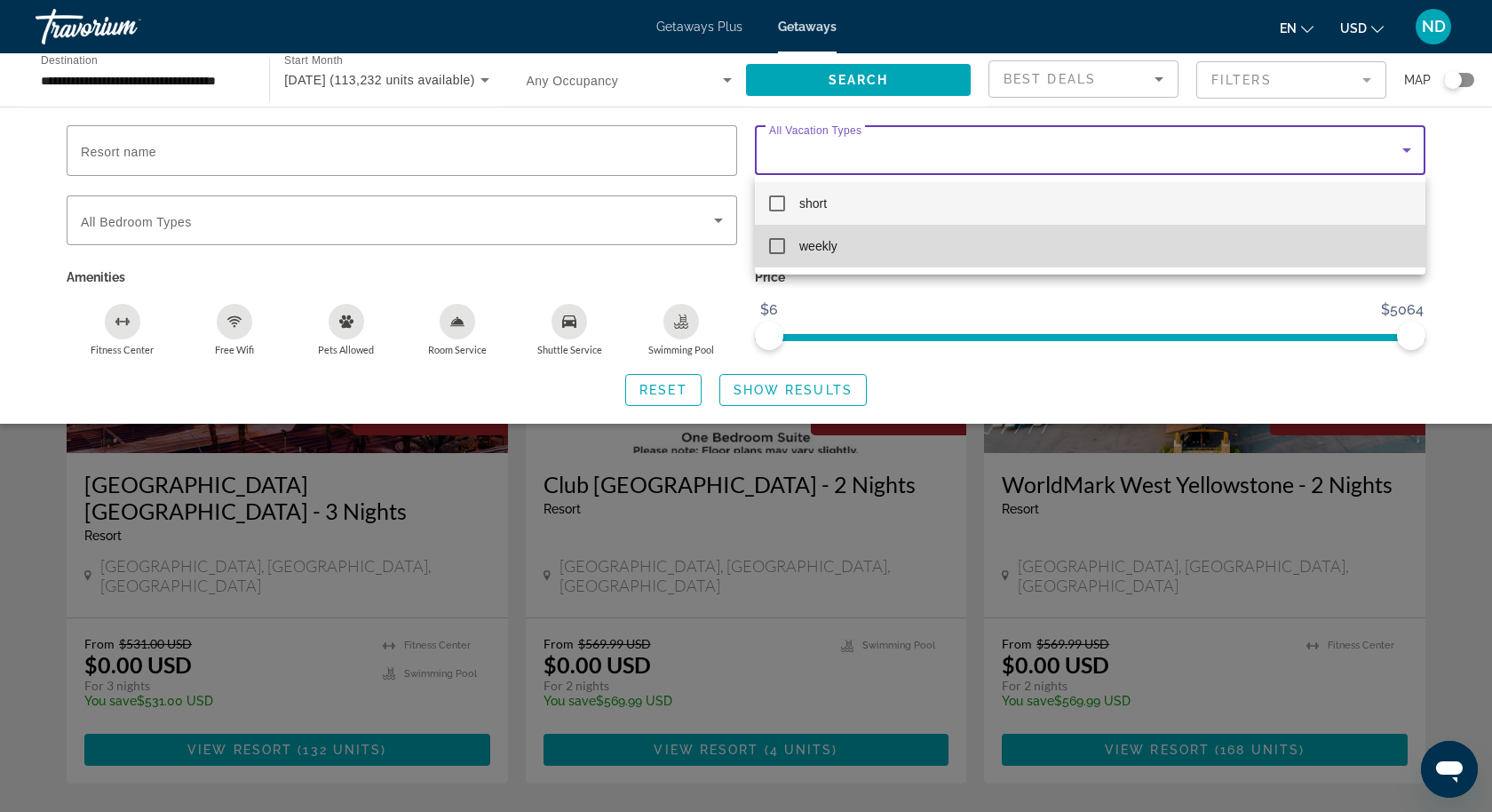
click at [1045, 250] on mat-option "weekly" at bounding box center [1090, 246] width 670 height 43
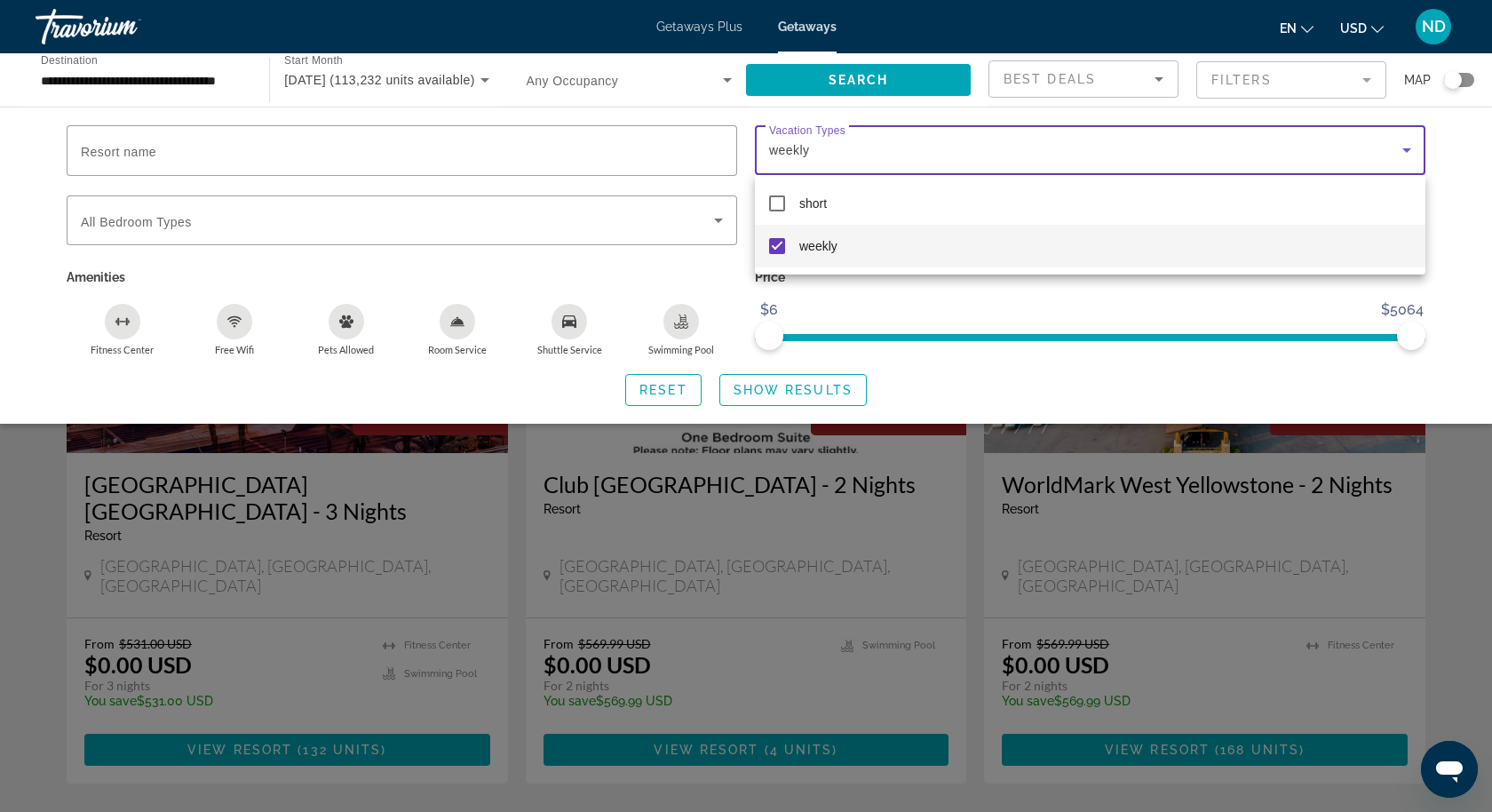
click at [818, 390] on div at bounding box center [746, 406] width 1492 height 812
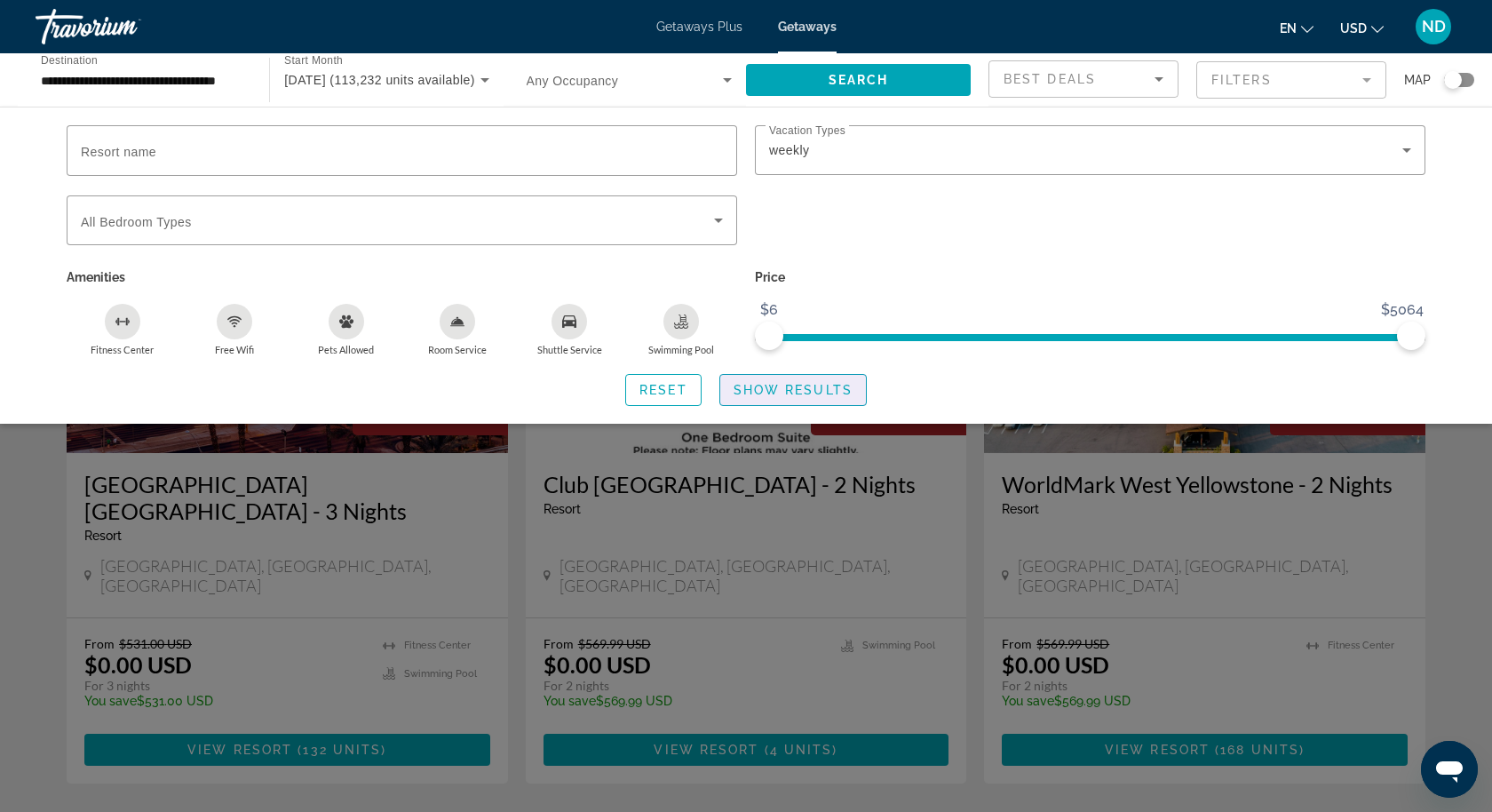
click at [818, 390] on span "Show Results" at bounding box center [793, 390] width 119 height 14
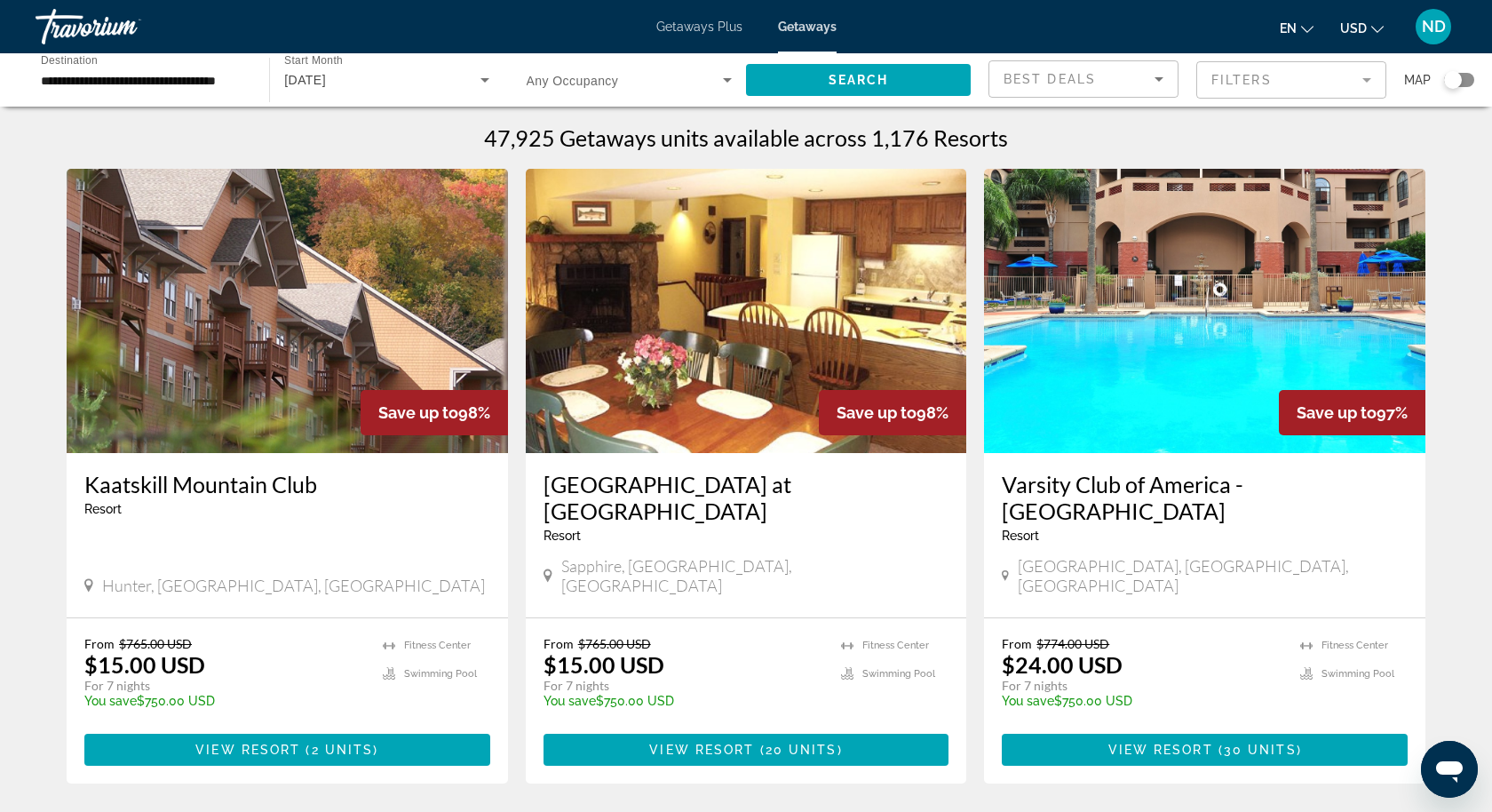
click at [1469, 80] on div "Search widget" at bounding box center [1459, 79] width 30 height 14
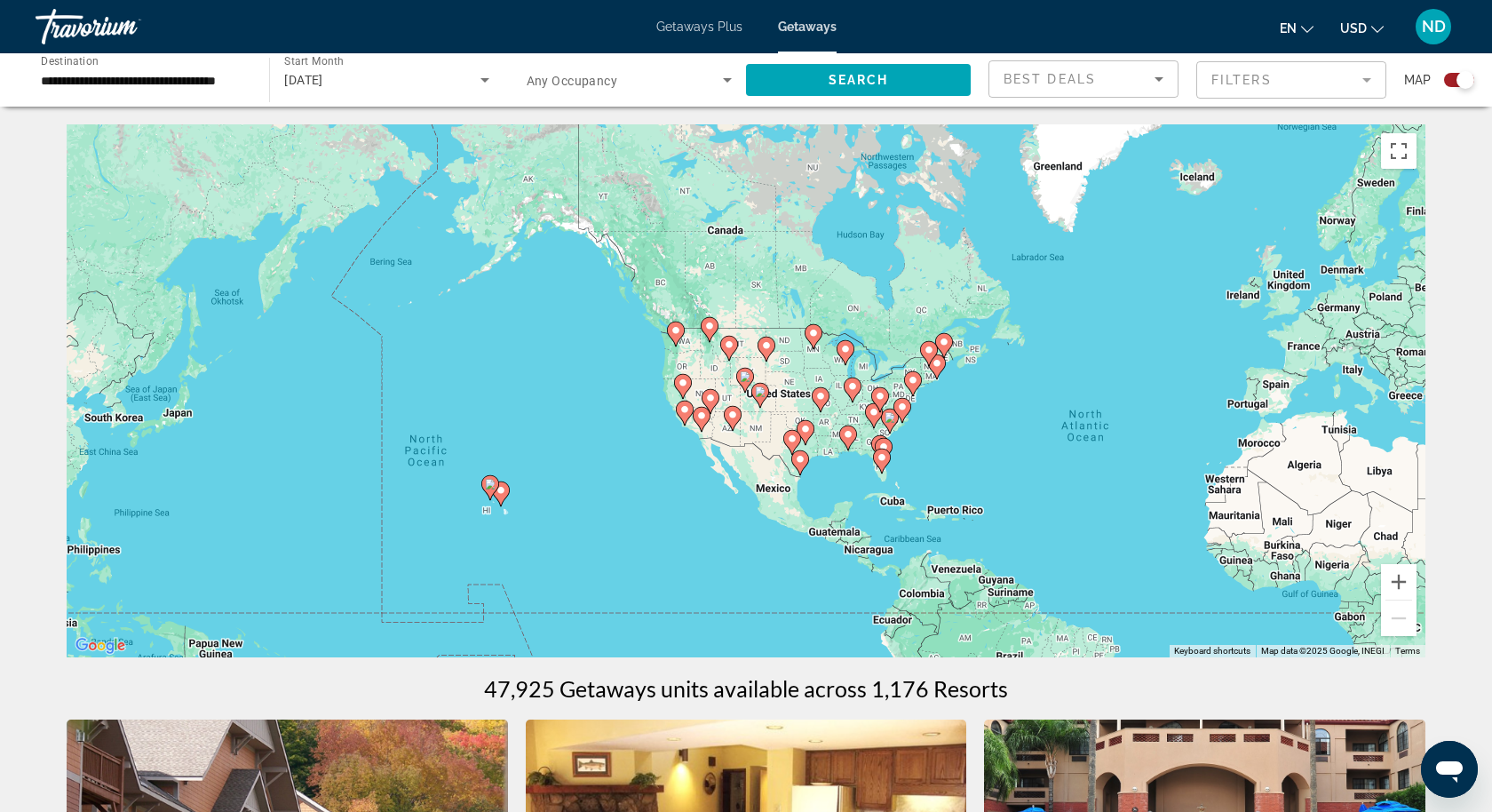
drag, startPoint x: 443, startPoint y: 336, endPoint x: 842, endPoint y: 401, distance: 404.3
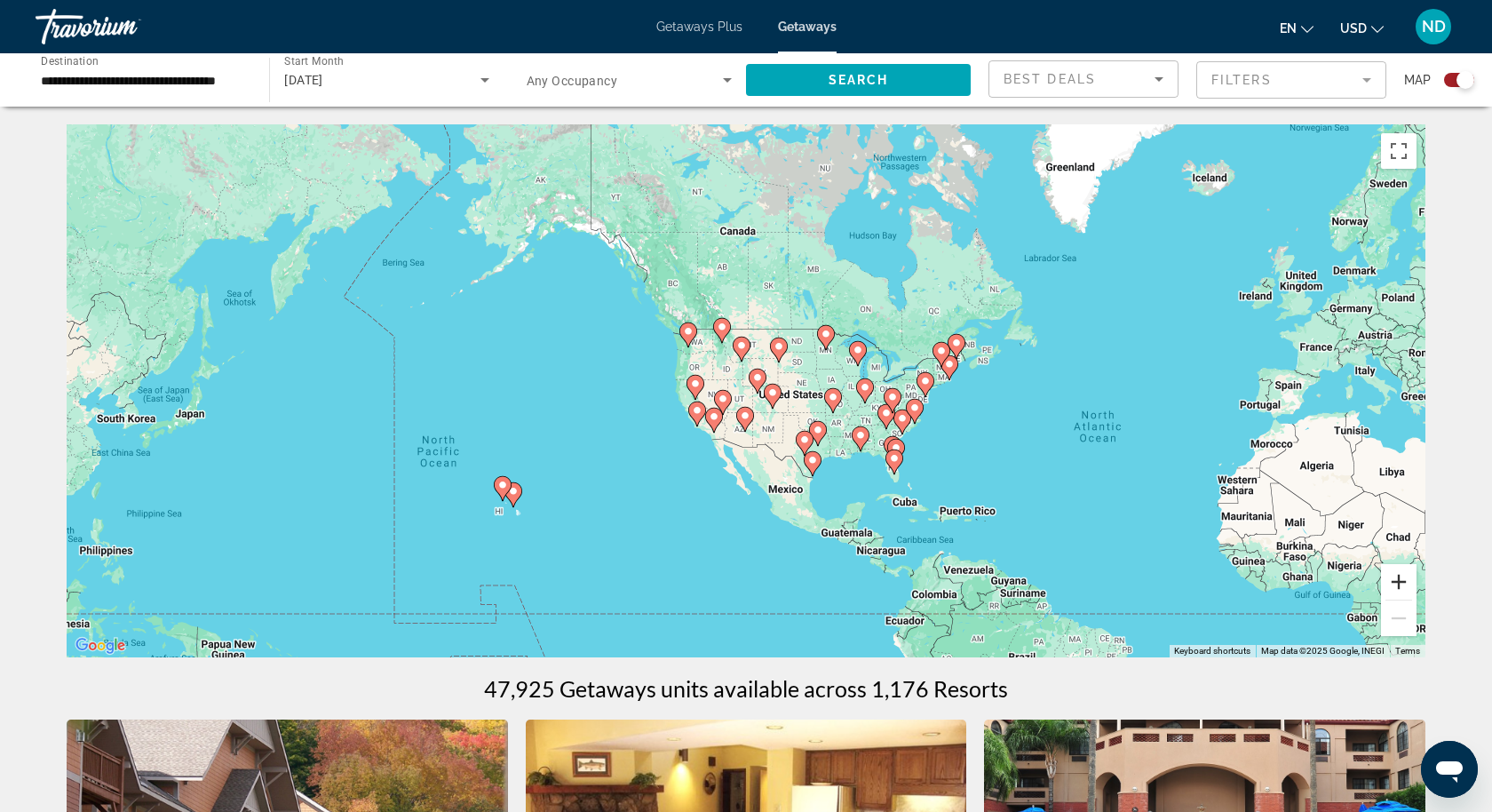
click at [1401, 583] on button "Zoom in" at bounding box center [1399, 581] width 36 height 36
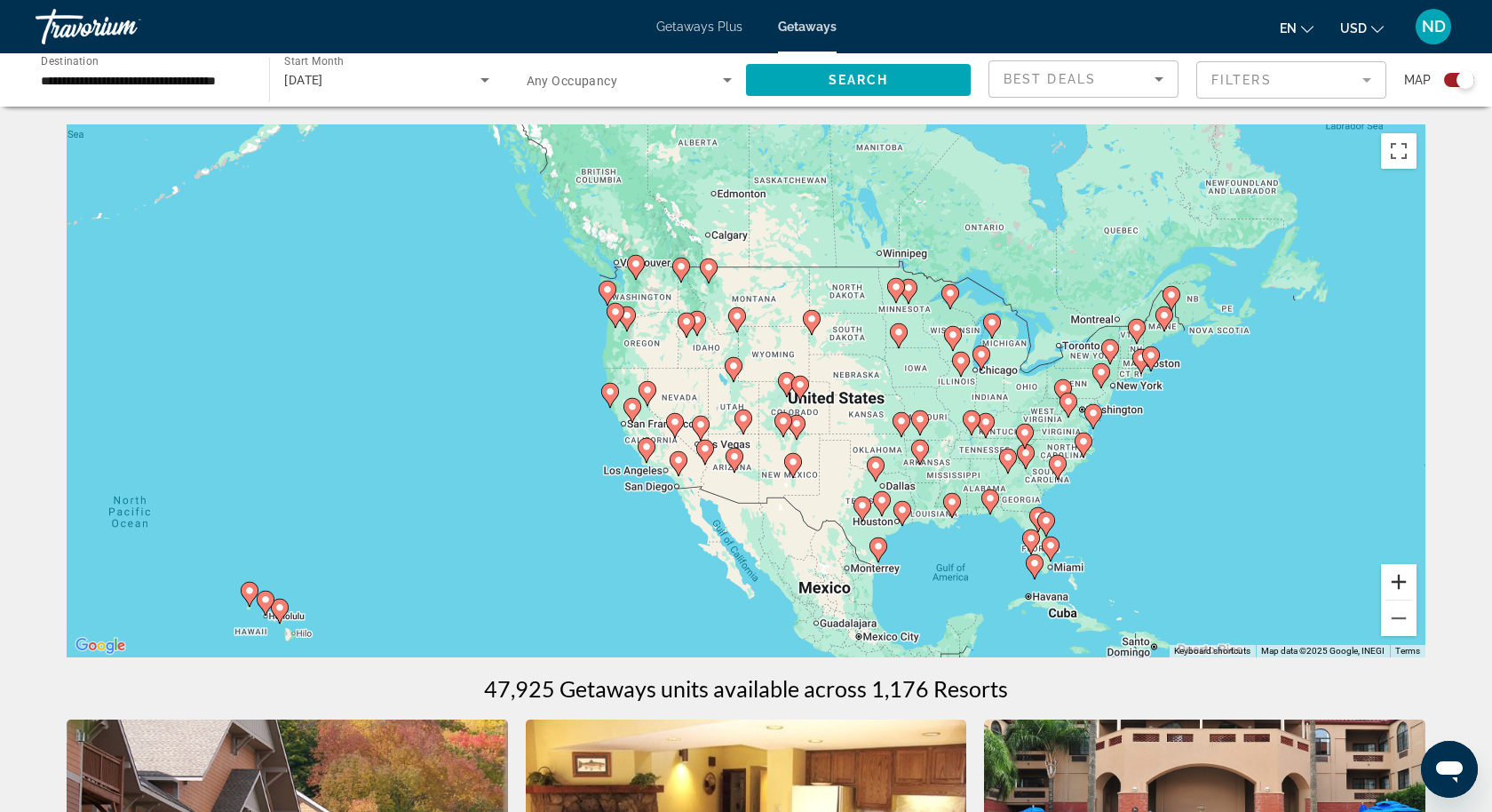
click at [1401, 583] on button "Zoom in" at bounding box center [1399, 581] width 36 height 36
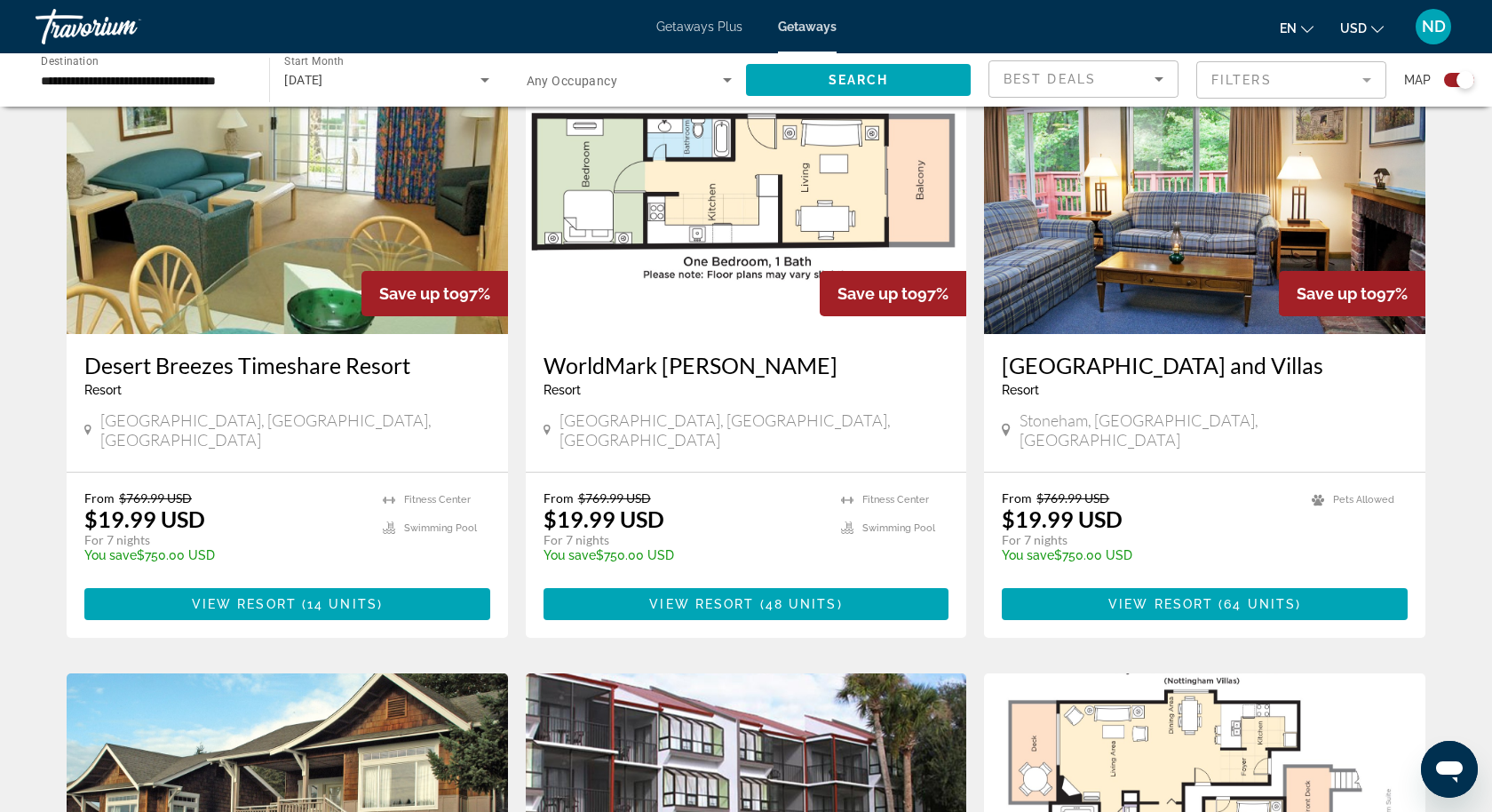
scroll to position [1315, 0]
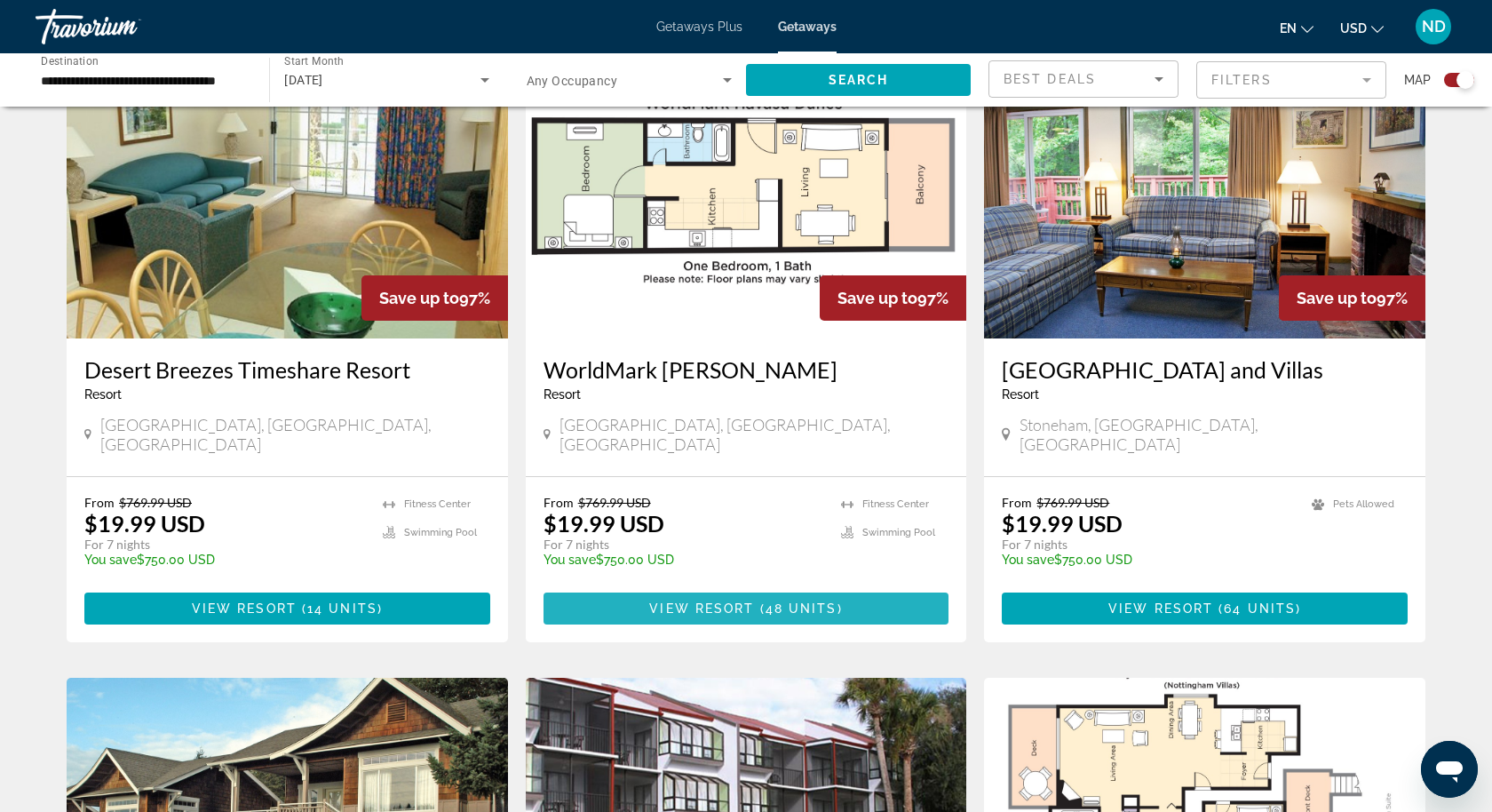
click at [714, 601] on span "View Resort" at bounding box center [702, 607] width 105 height 14
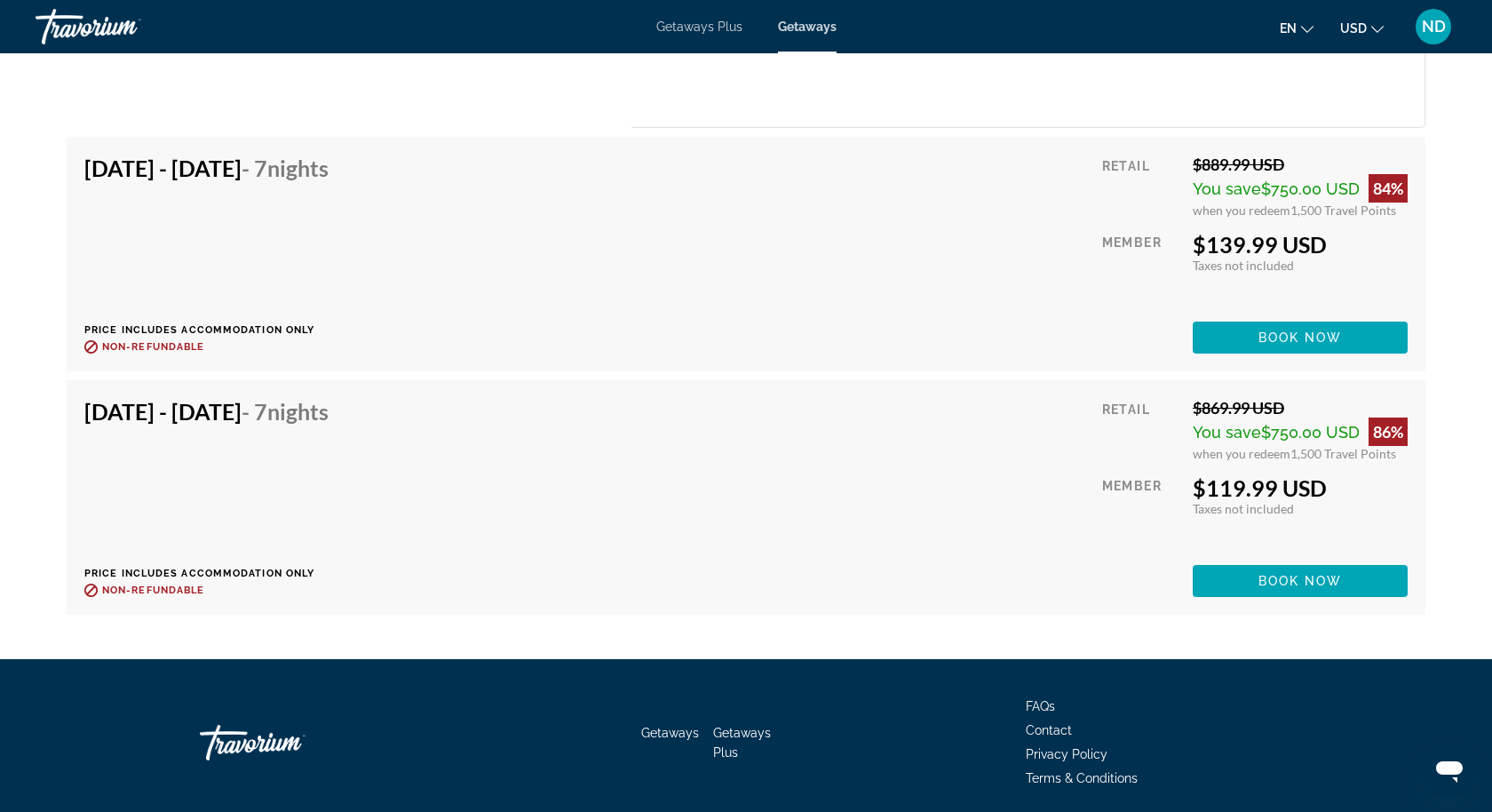
scroll to position [7111, 0]
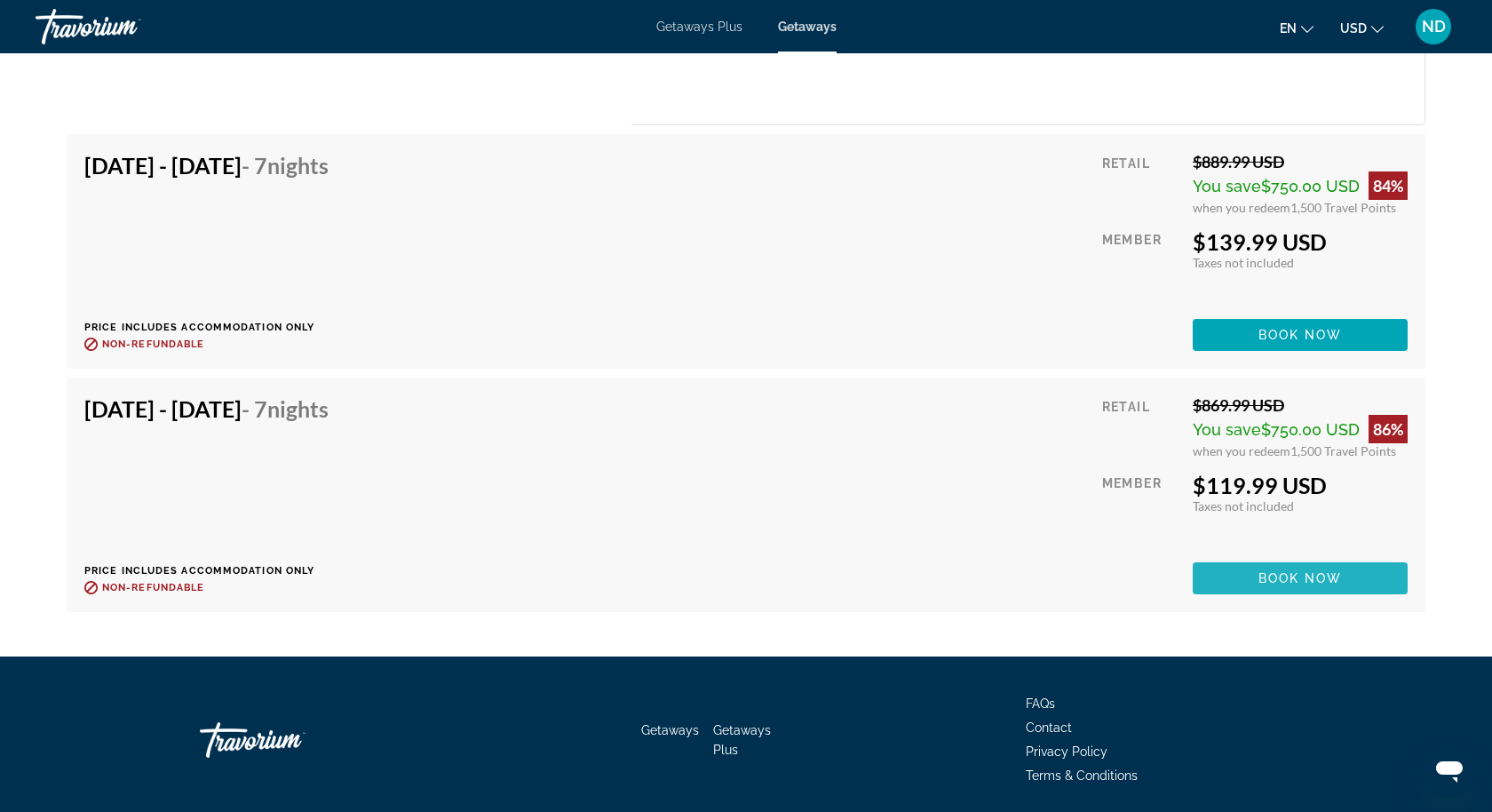
click at [1283, 571] on span "Book now" at bounding box center [1301, 577] width 84 height 14
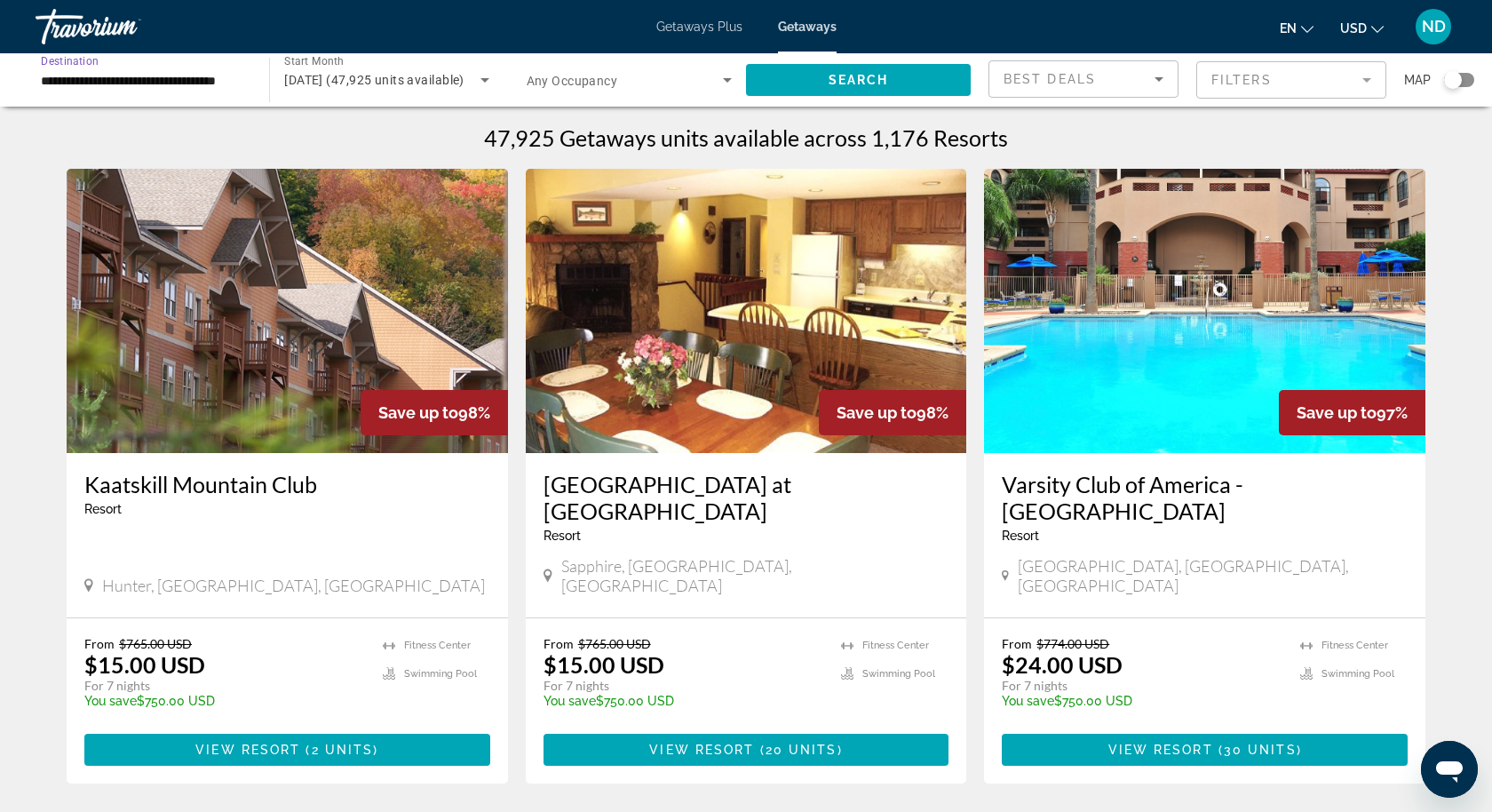
click at [179, 83] on input "**********" at bounding box center [144, 80] width 206 height 21
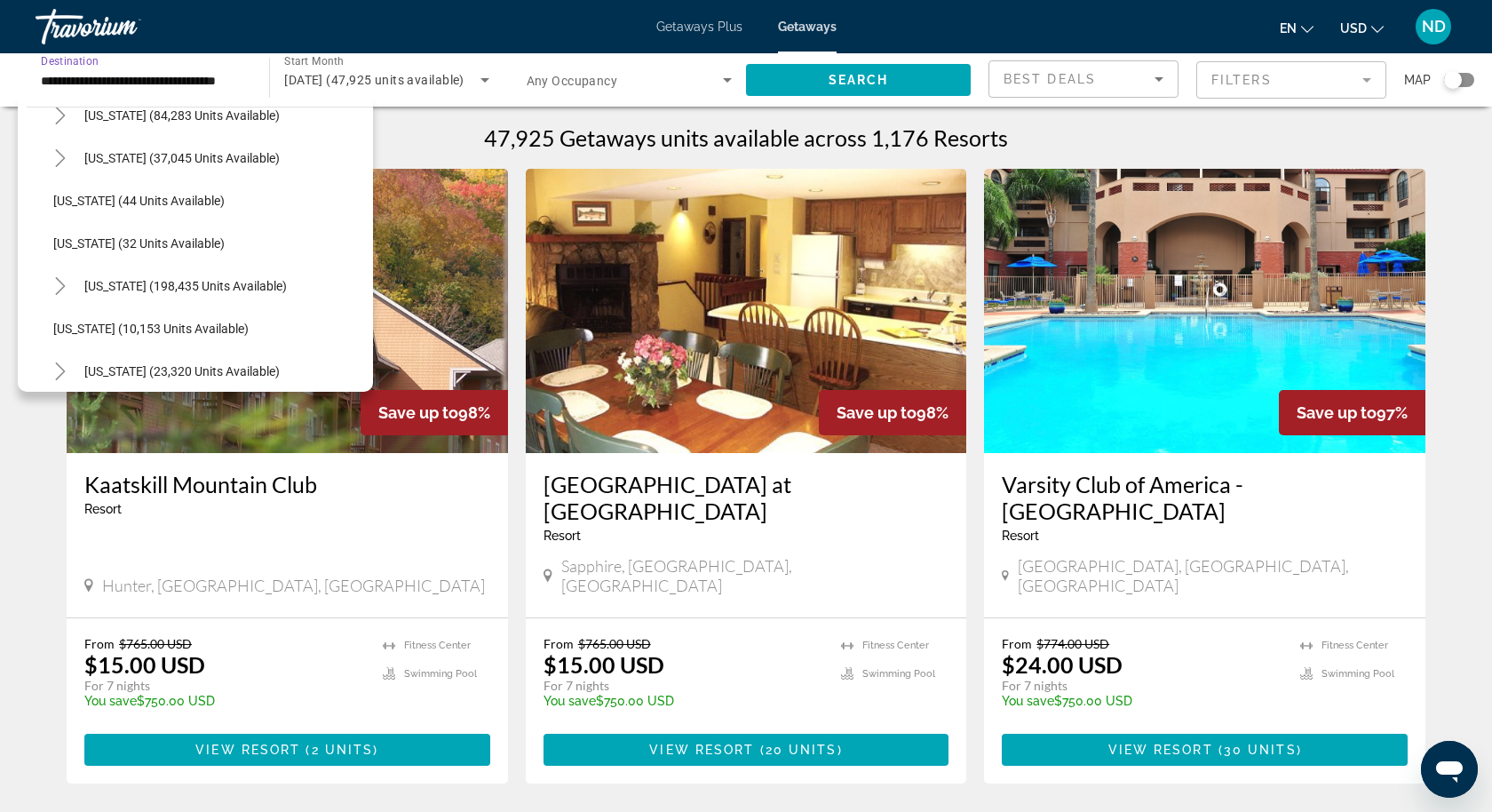
scroll to position [201, 0]
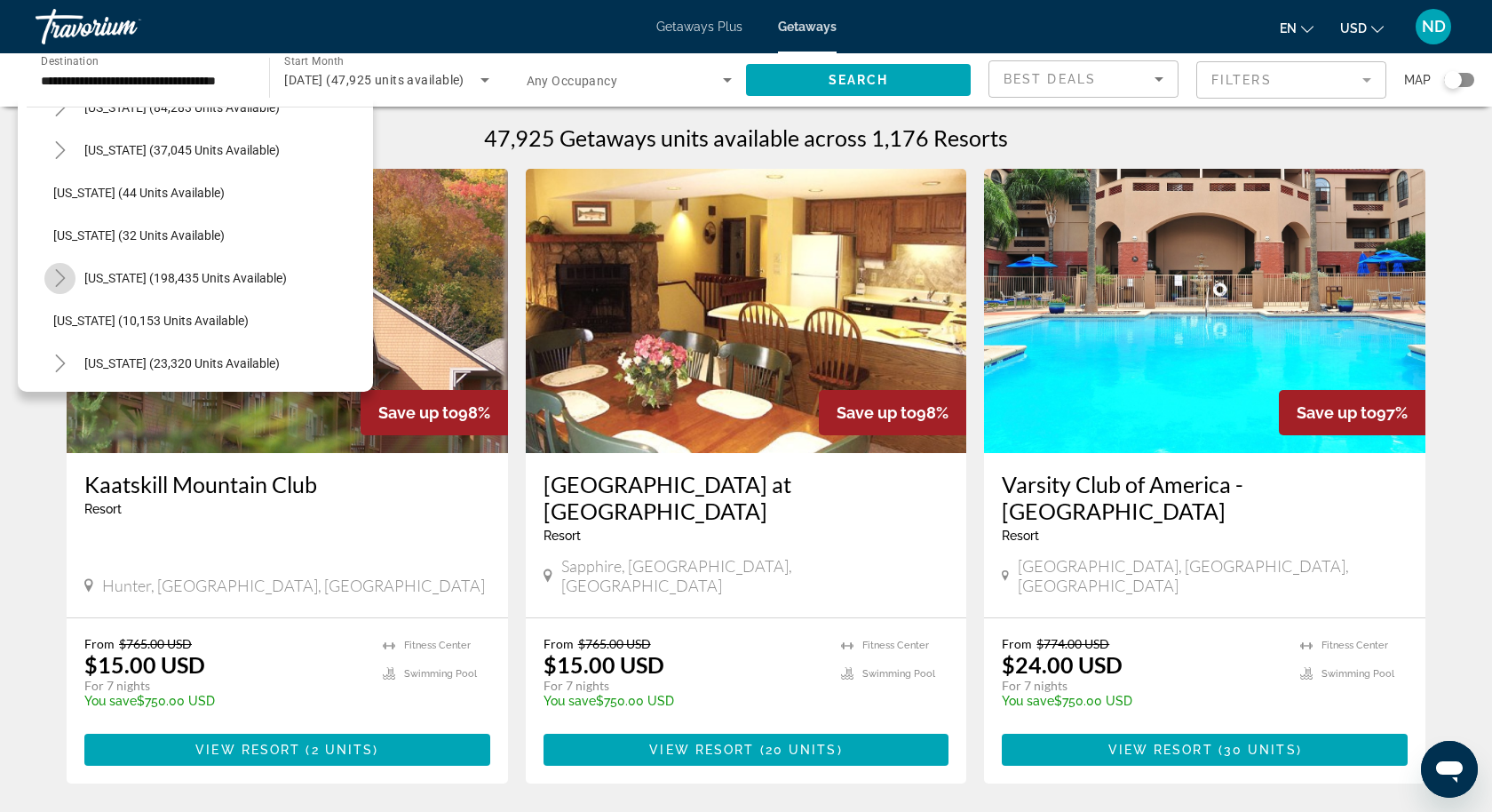
click at [57, 280] on icon "Toggle Florida (198,435 units available)" at bounding box center [60, 278] width 18 height 18
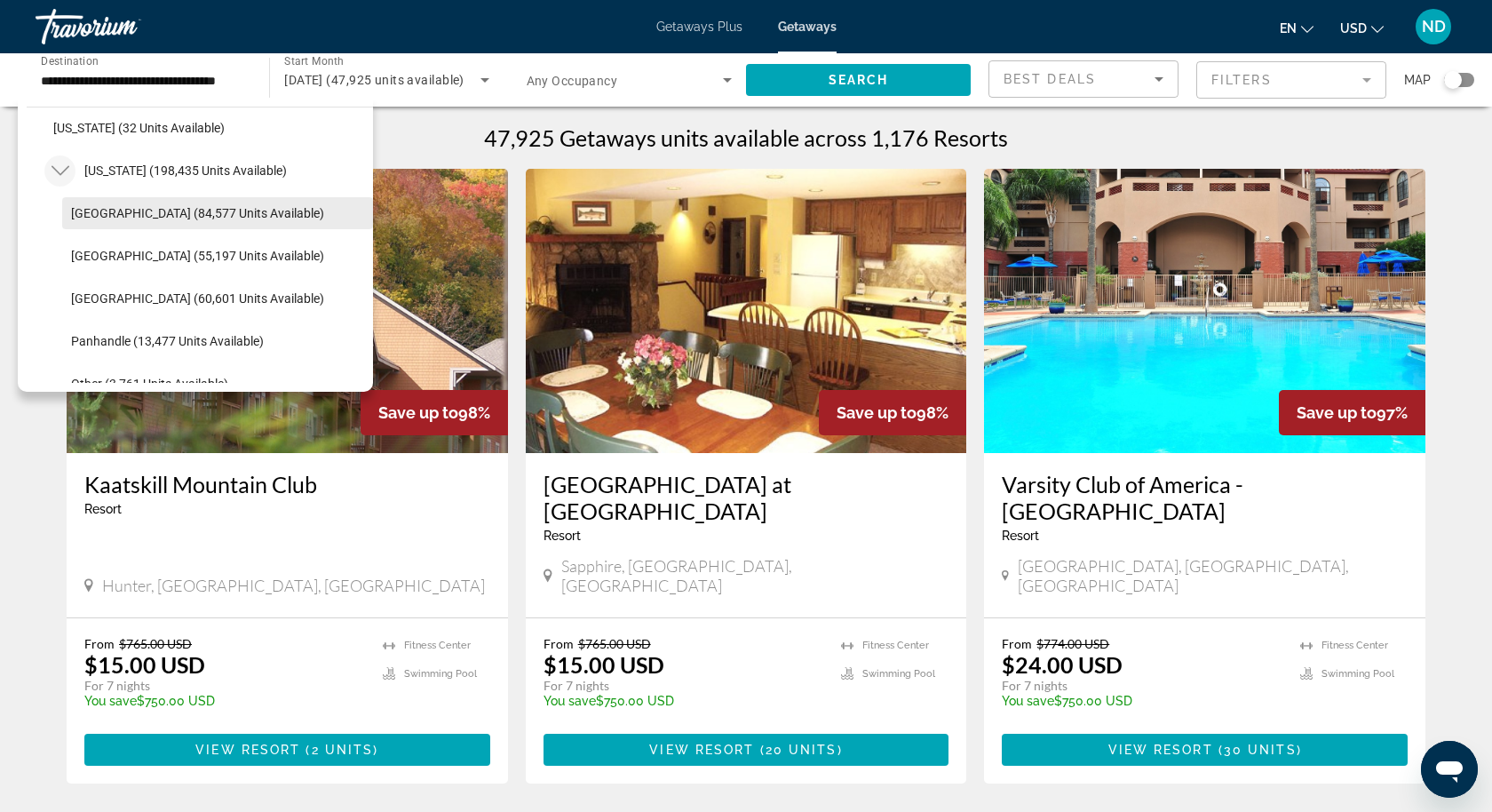
scroll to position [345, 0]
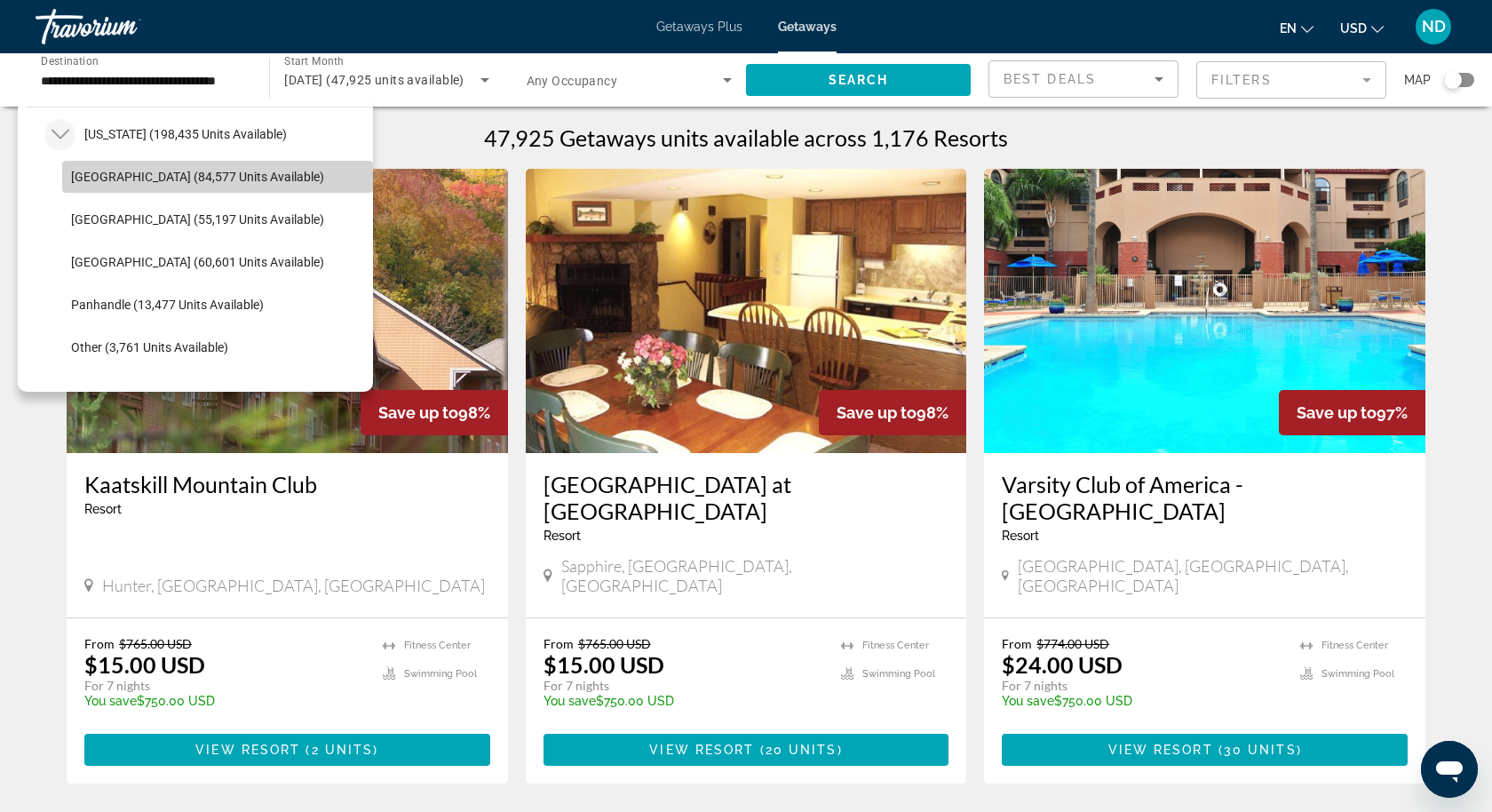
click at [146, 179] on span "Orlando & Disney Area (84,577 units available)" at bounding box center [197, 177] width 253 height 14
type input "**********"
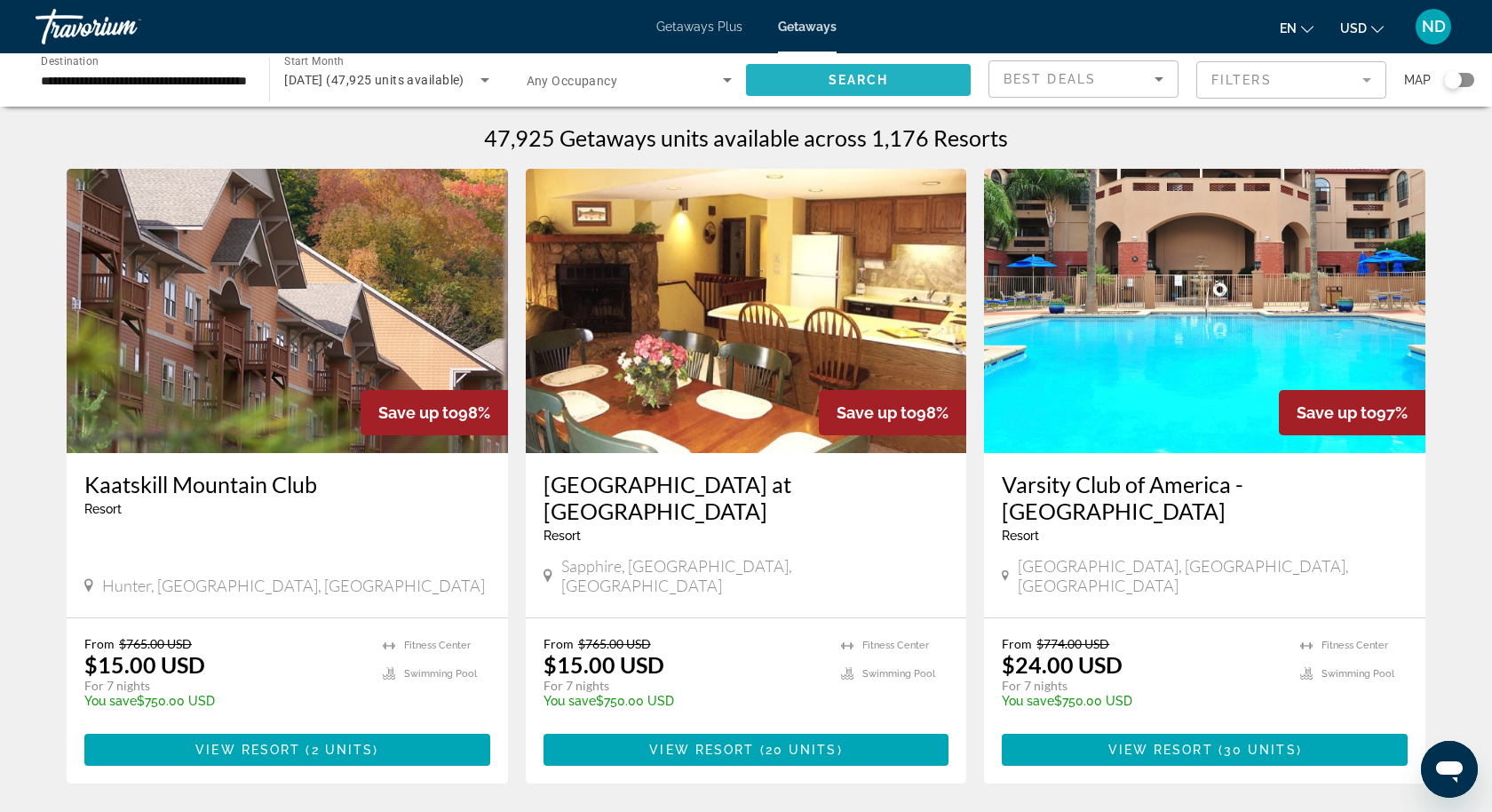
click at [808, 83] on span "Search widget" at bounding box center [858, 80] width 224 height 43
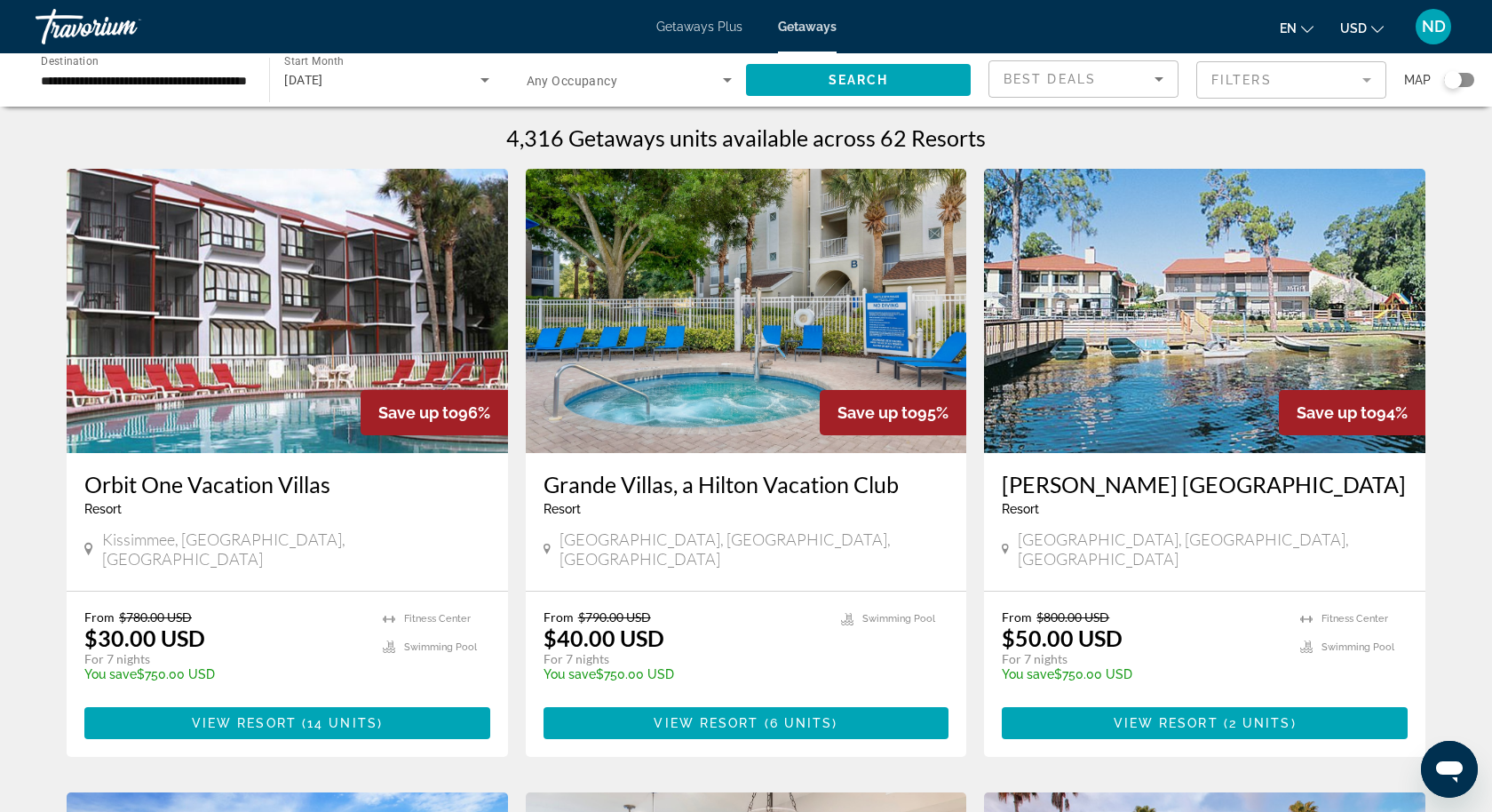
click at [1364, 80] on mat-form-field "Filters" at bounding box center [1291, 80] width 190 height 37
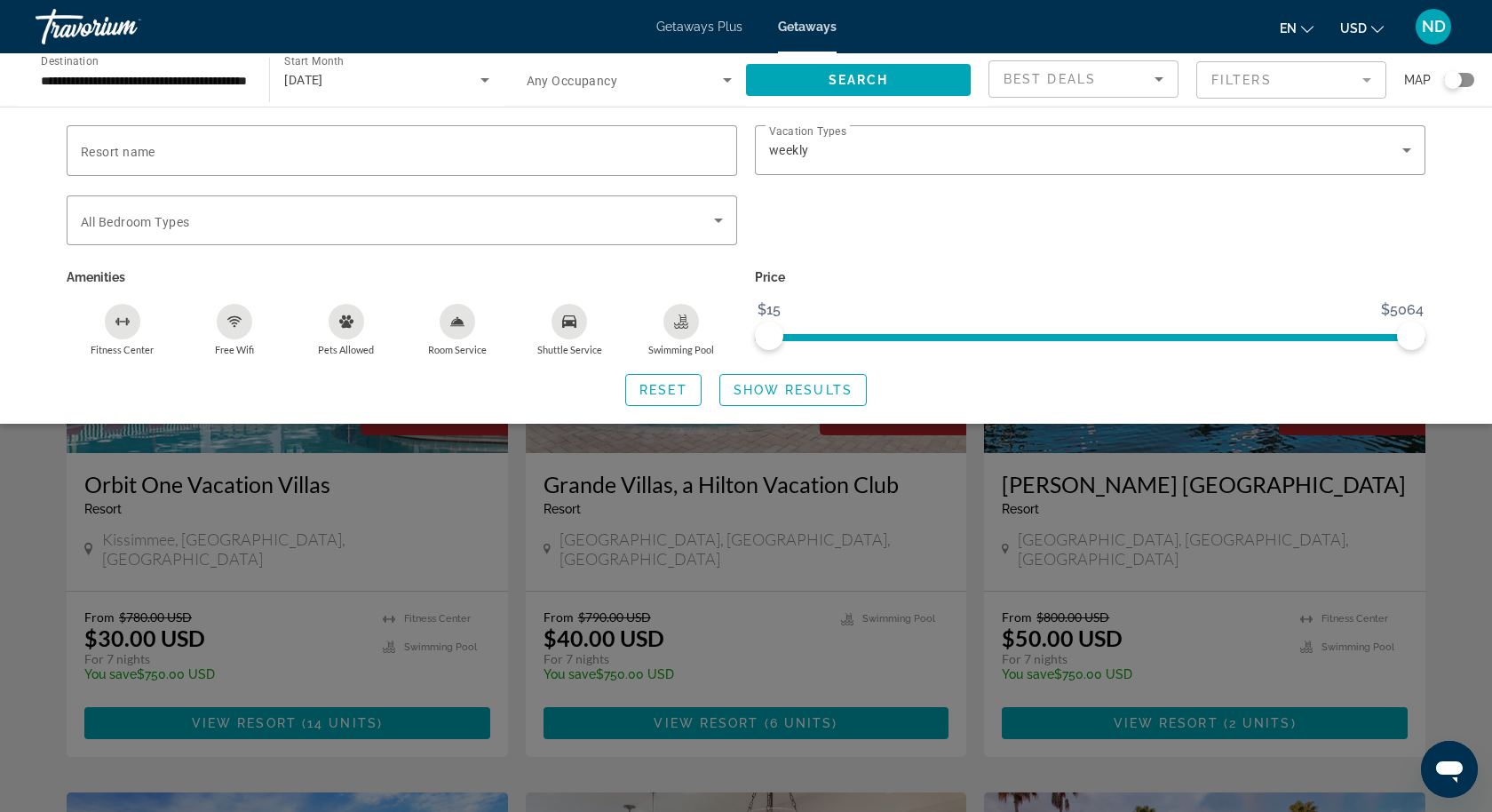
click at [934, 500] on div "Search widget" at bounding box center [746, 538] width 1492 height 545
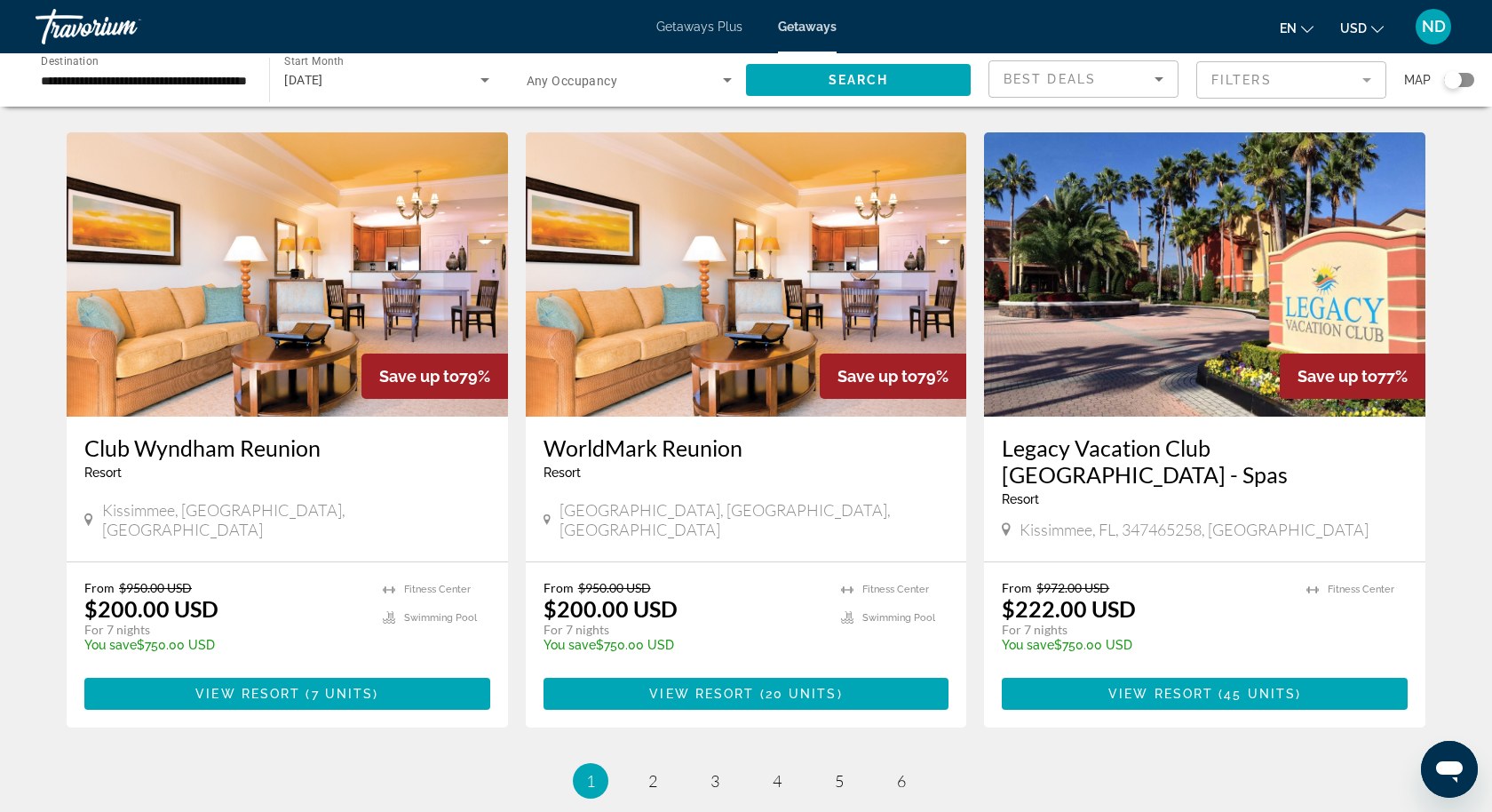
scroll to position [1943, 0]
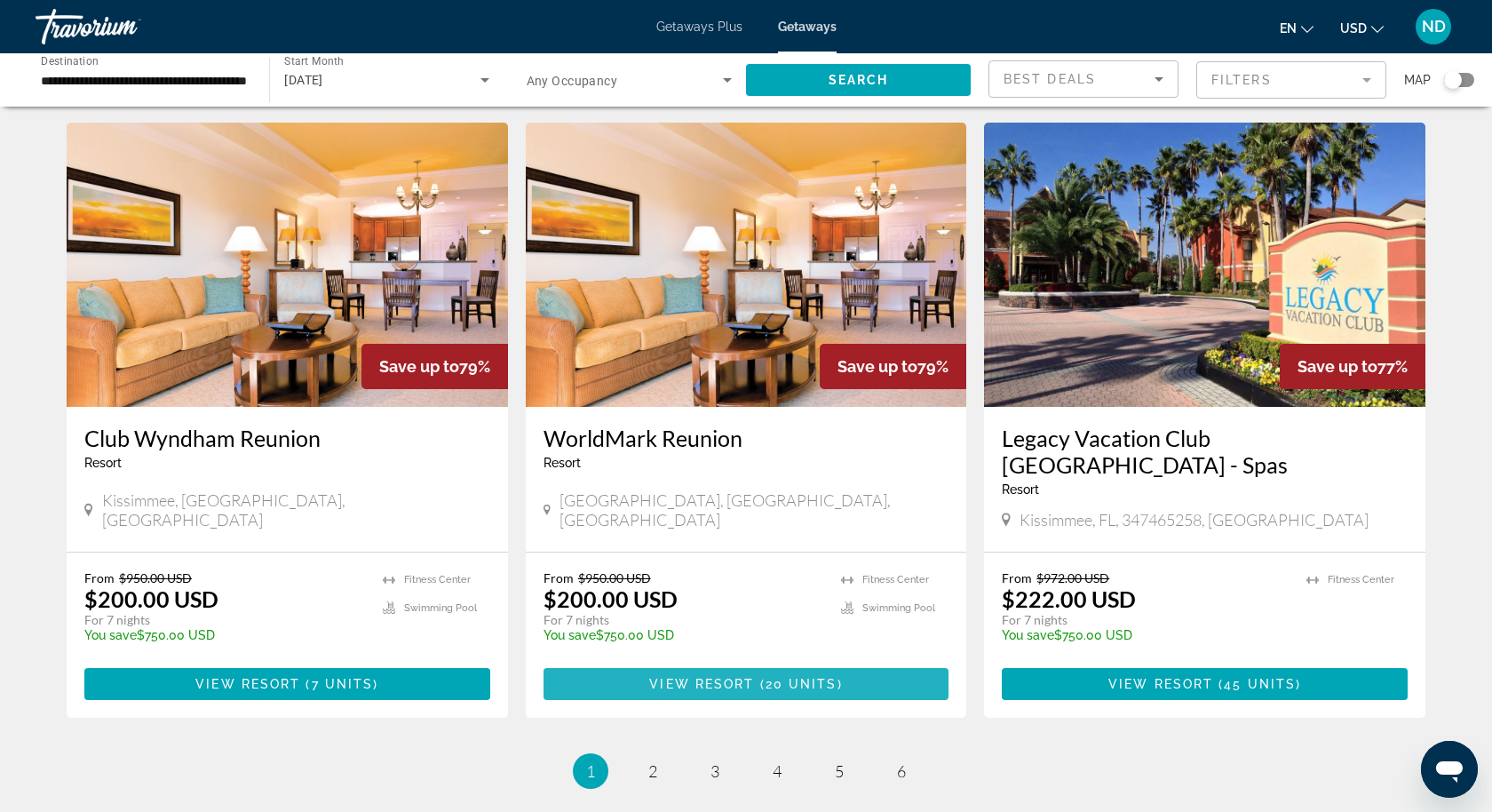
click at [670, 677] on span "View Resort" at bounding box center [702, 683] width 105 height 14
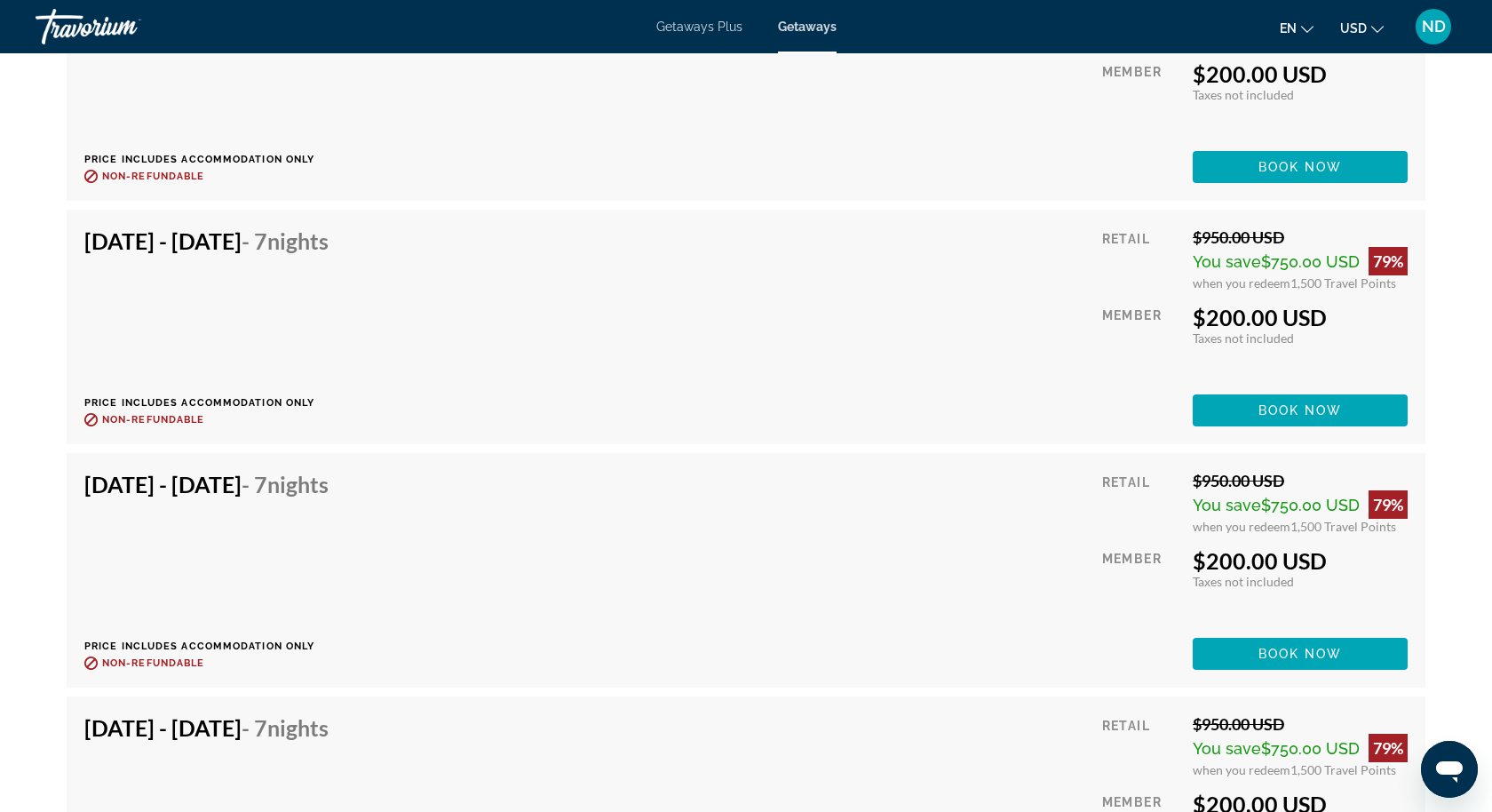
scroll to position [3597, 0]
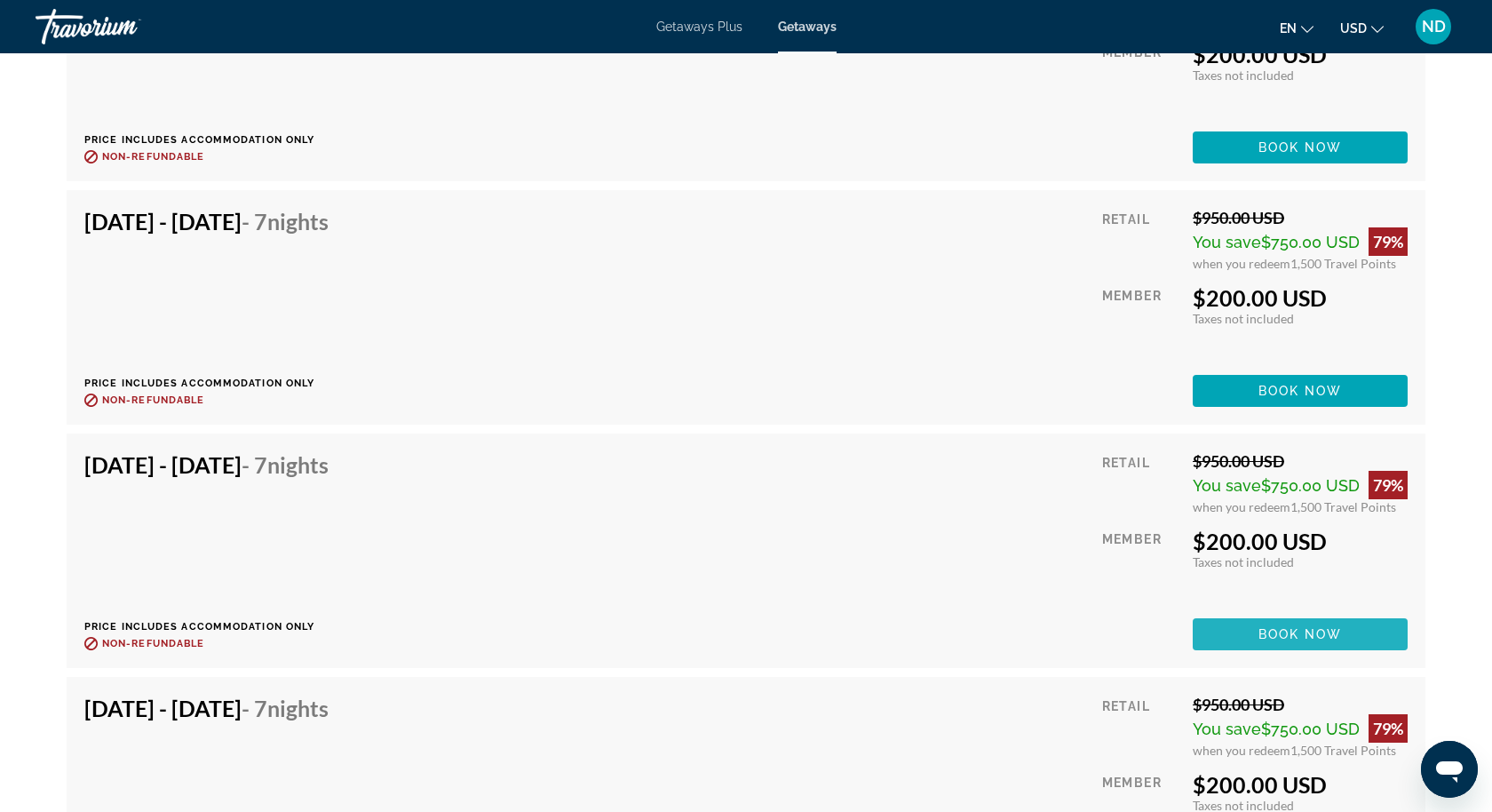
click at [1269, 628] on span "Book now" at bounding box center [1301, 634] width 84 height 14
